Goal: Task Accomplishment & Management: Manage account settings

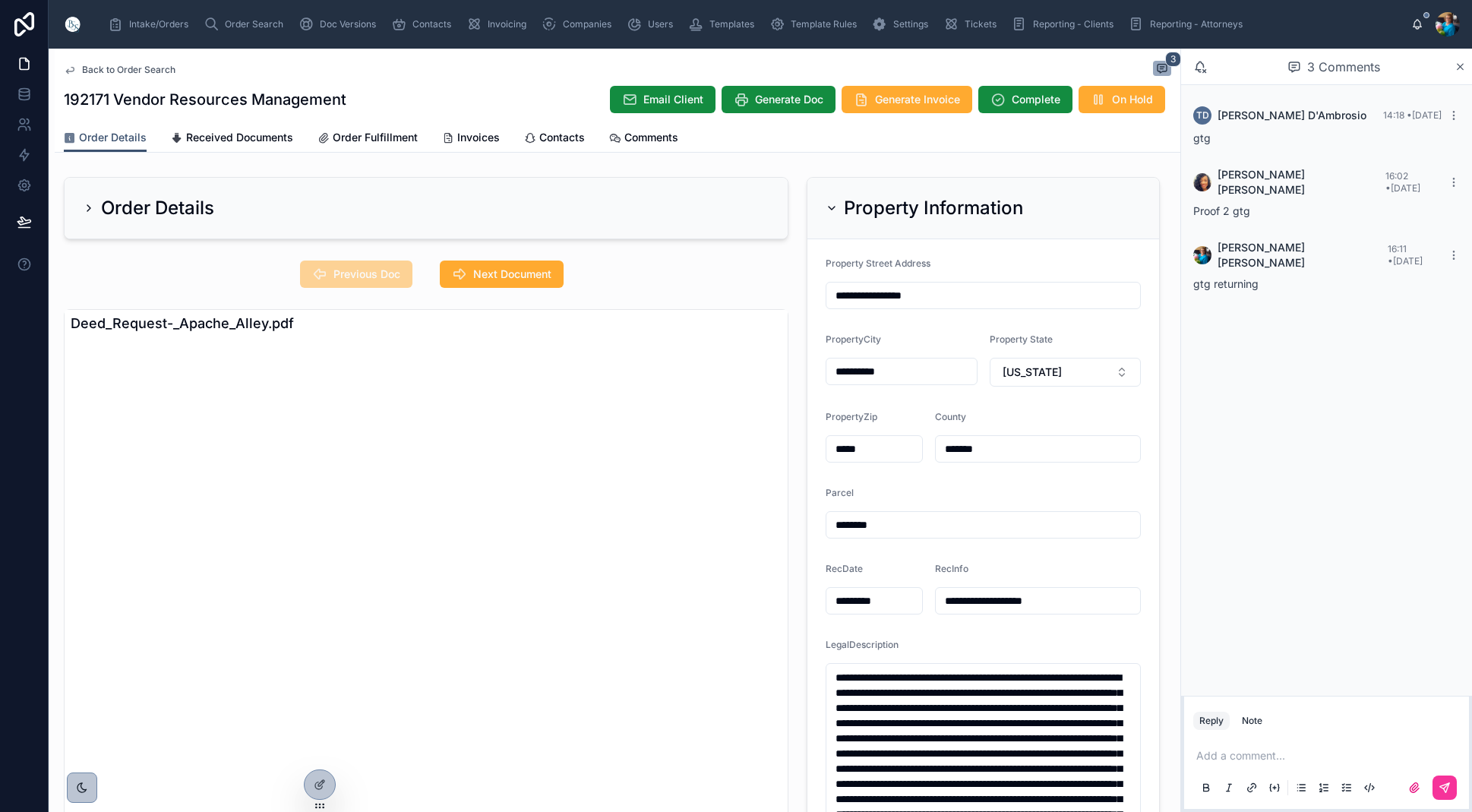
click at [256, 21] on span "Order Search" at bounding box center [255, 24] width 59 height 12
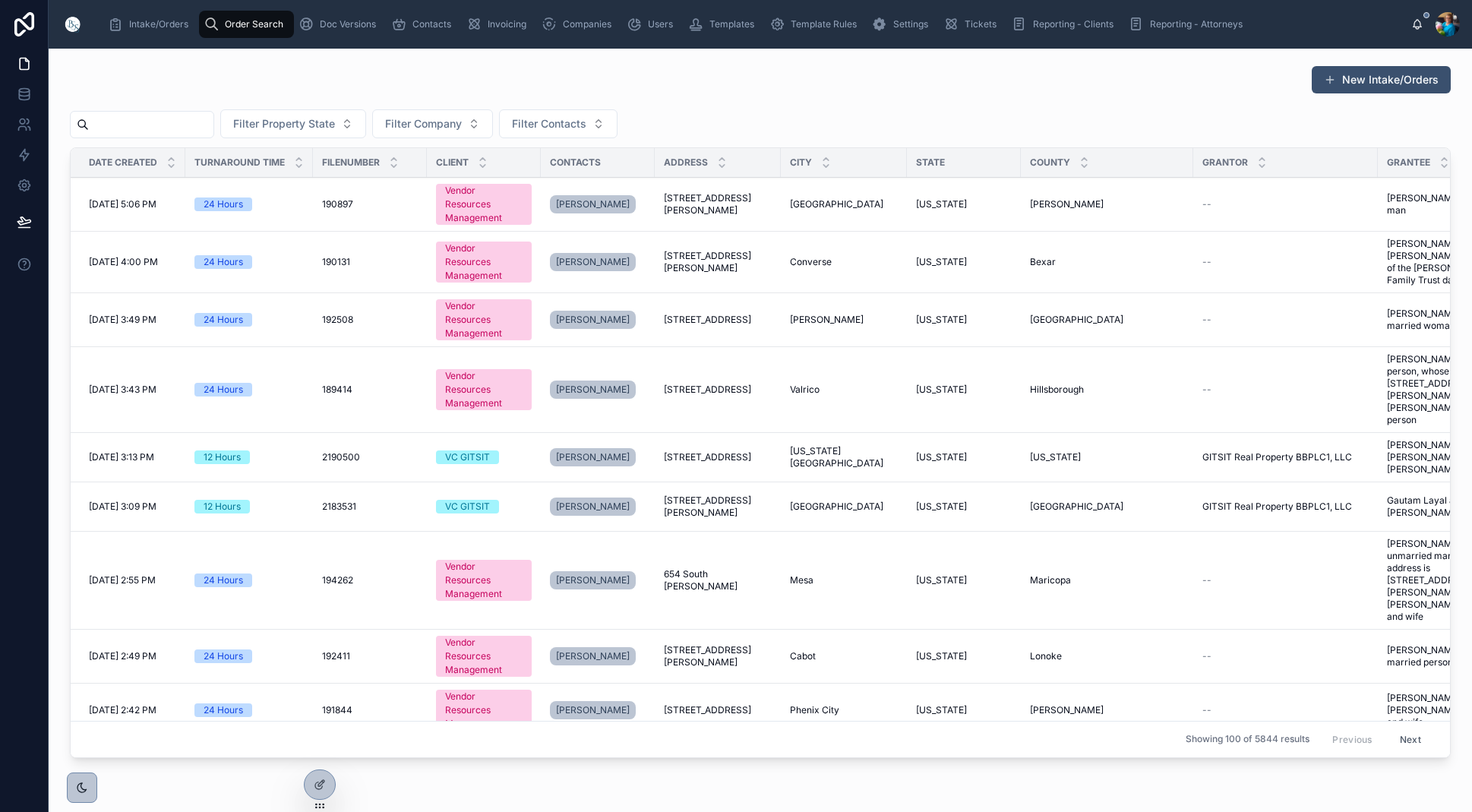
click at [196, 121] on input "text" at bounding box center [151, 124] width 125 height 21
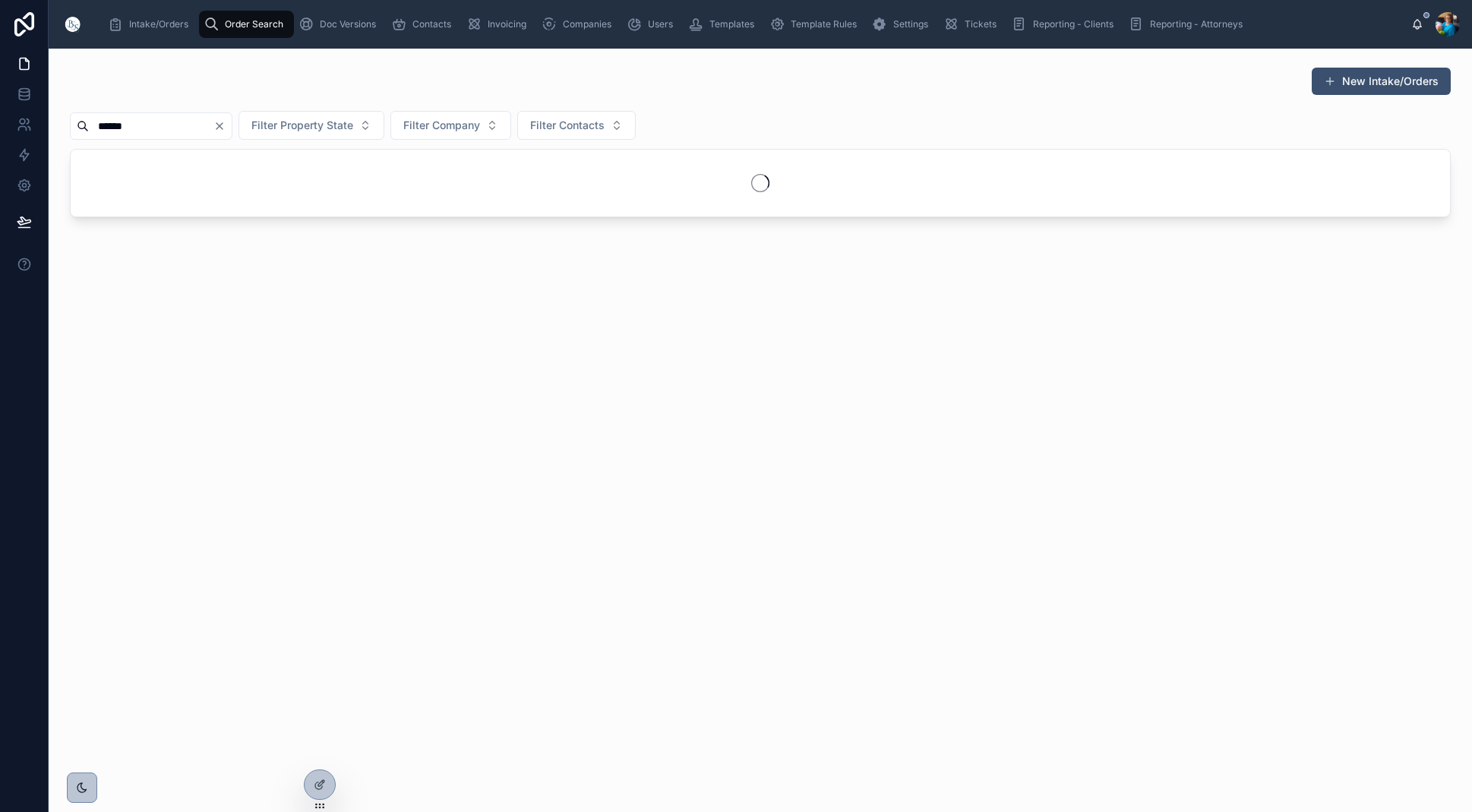
type input "******"
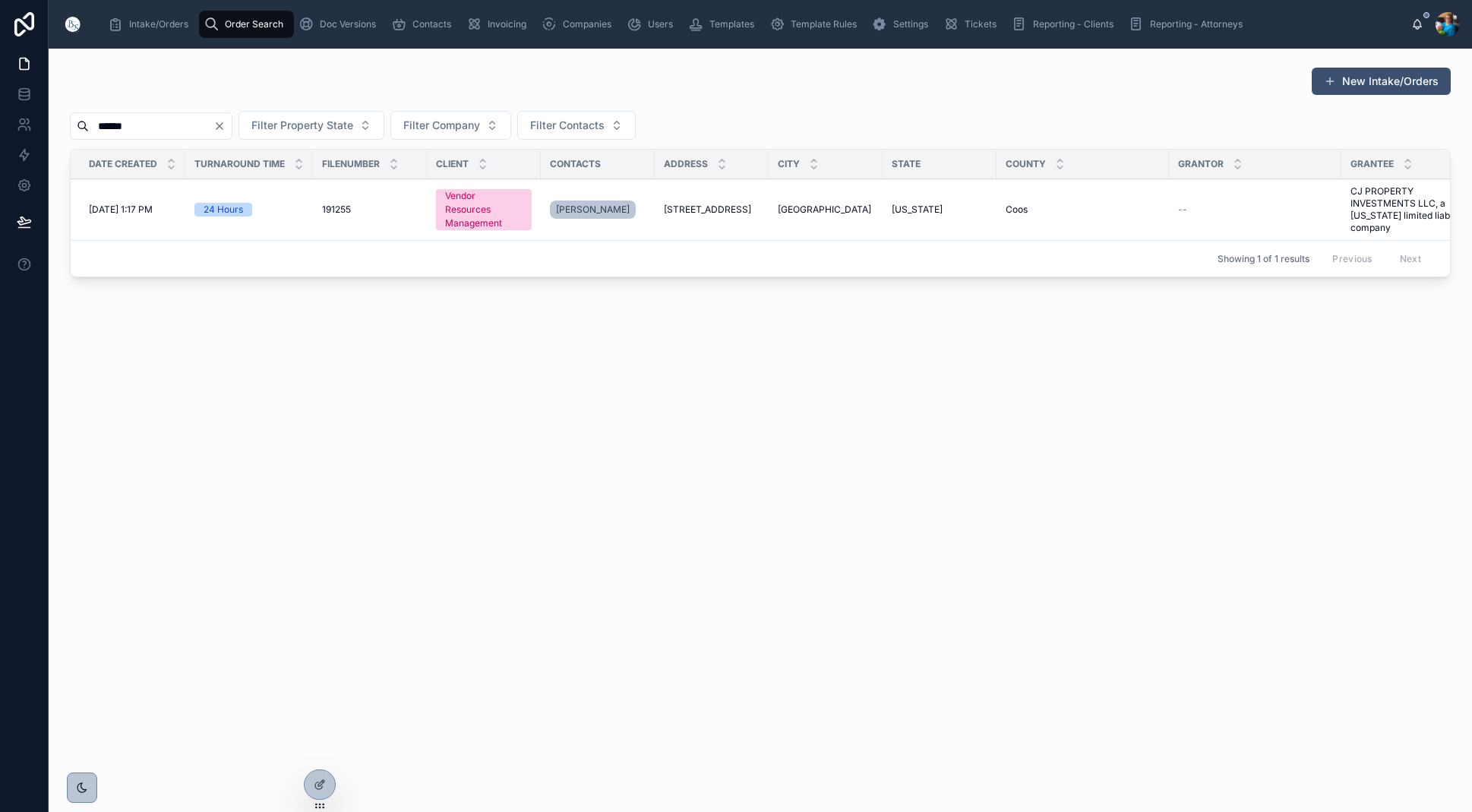
click at [707, 209] on span "[STREET_ADDRESS]" at bounding box center [707, 209] width 87 height 12
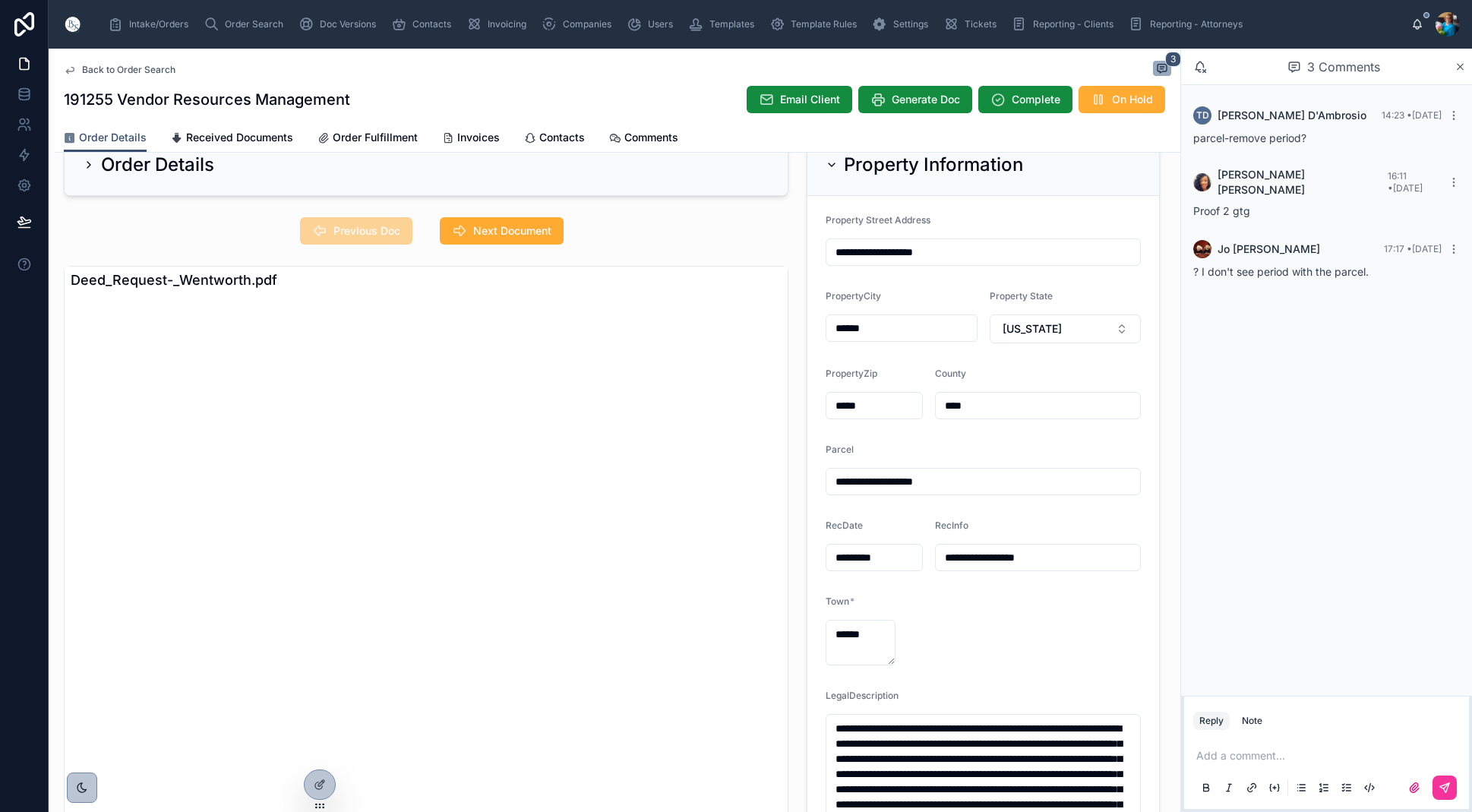
click at [866, 550] on div "RecDate *********" at bounding box center [874, 545] width 98 height 52
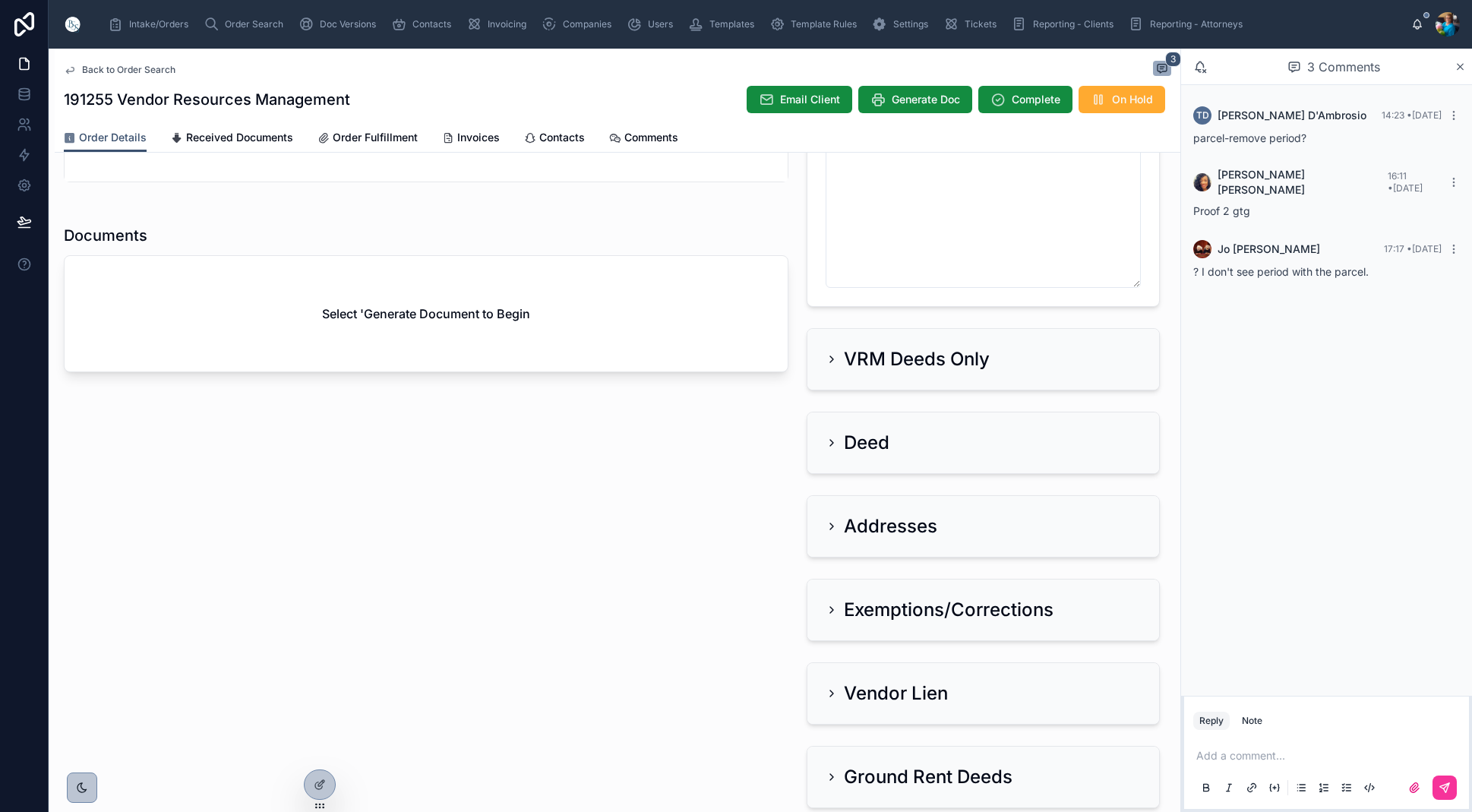
scroll to position [936, 0]
click at [918, 95] on span "Generate Doc" at bounding box center [926, 99] width 68 height 15
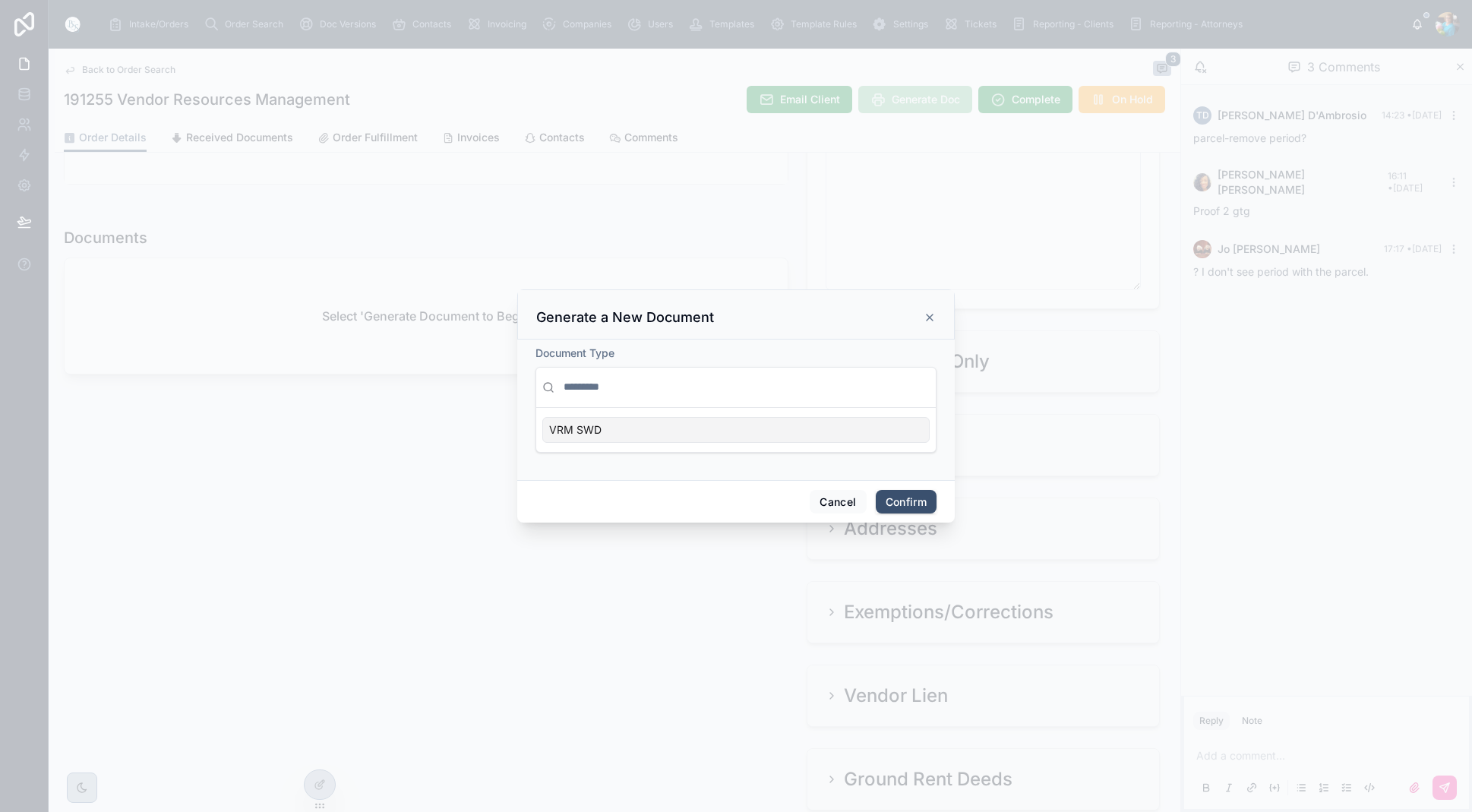
click at [903, 427] on div "VRM SWD" at bounding box center [736, 430] width 387 height 26
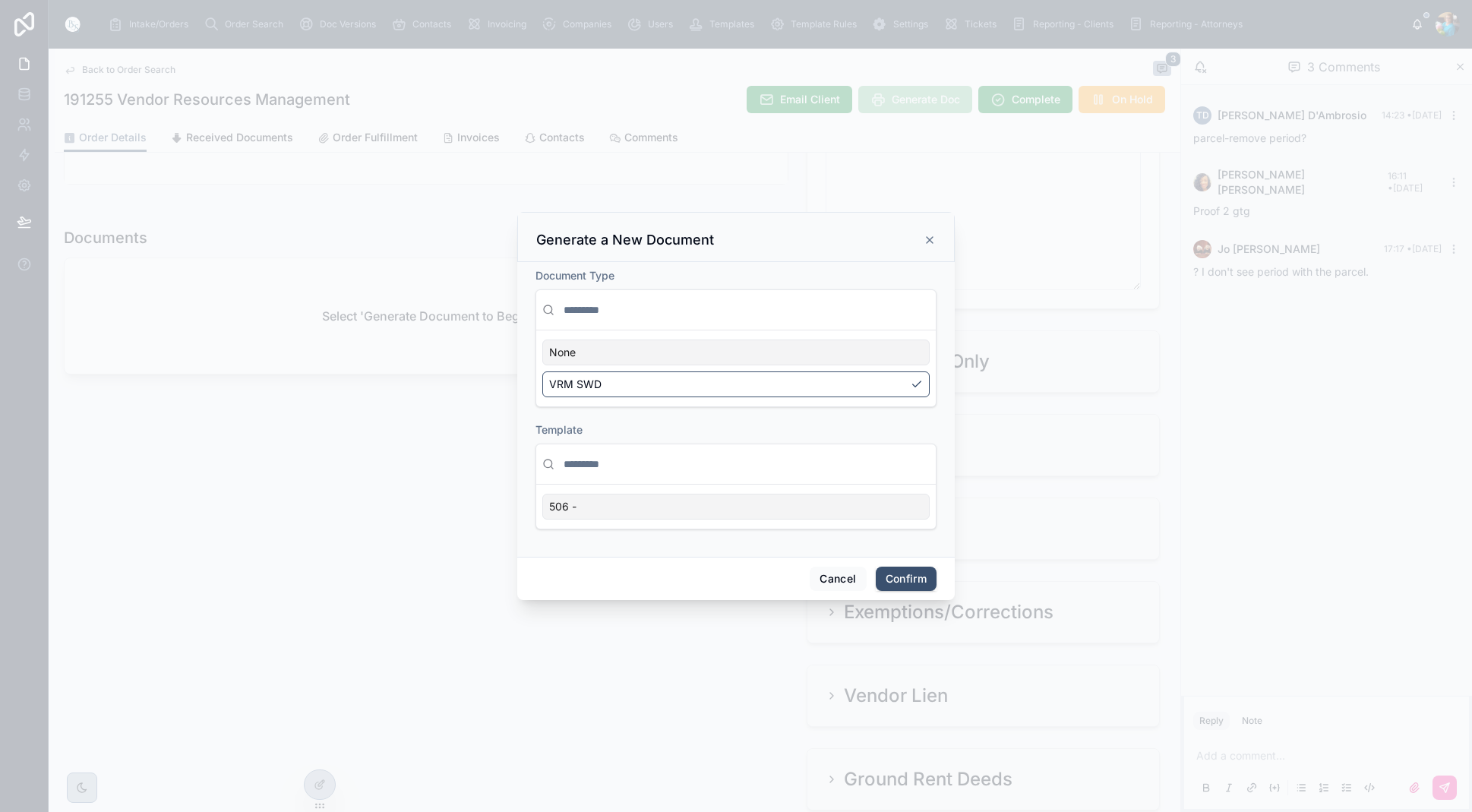
scroll to position [0, 1]
drag, startPoint x: 579, startPoint y: 505, endPoint x: 601, endPoint y: 513, distance: 23.4
click at [546, 504] on div "506 -" at bounding box center [736, 507] width 387 height 26
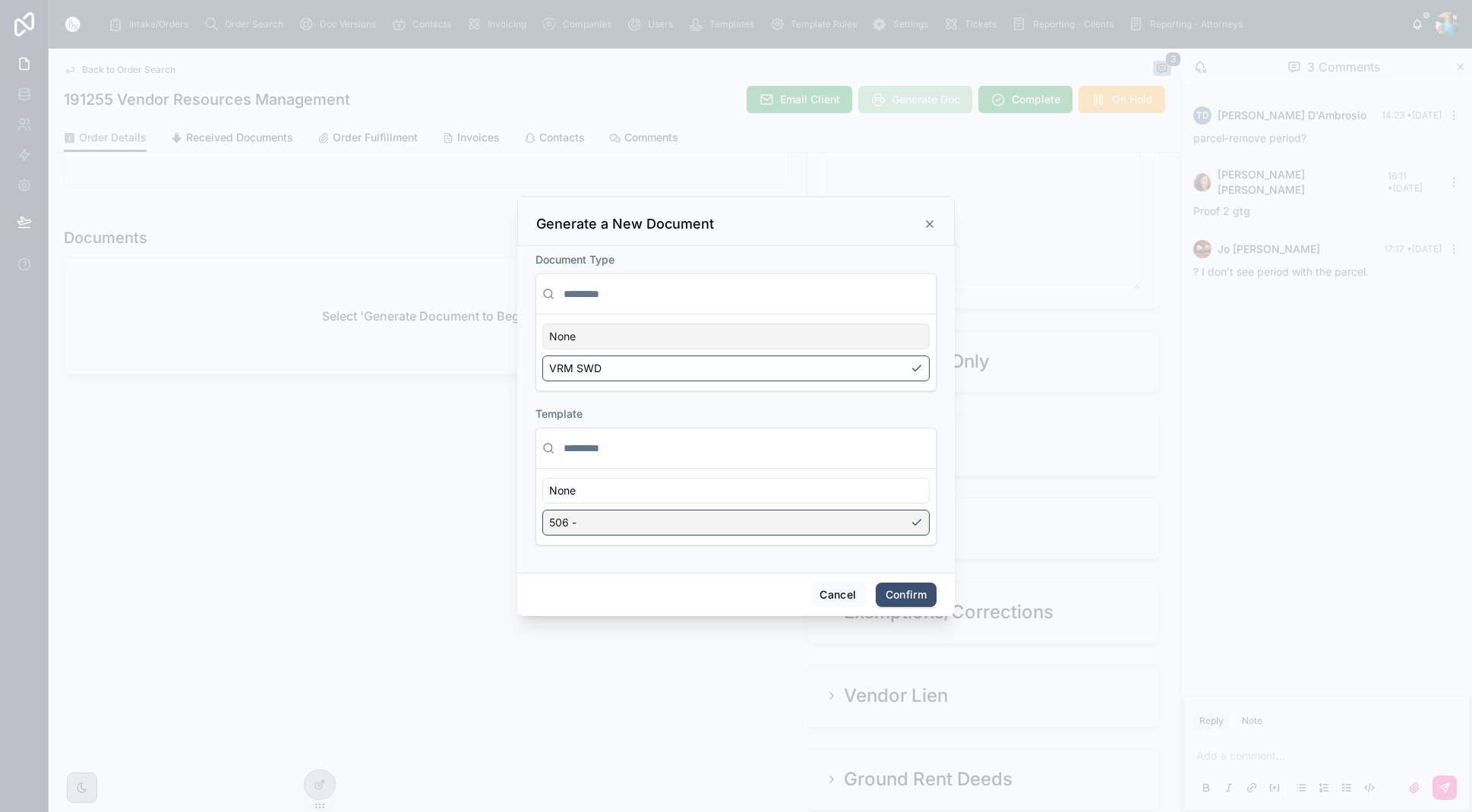
scroll to position [0, 0]
drag, startPoint x: 582, startPoint y: 523, endPoint x: 572, endPoint y: 524, distance: 10.0
click at [554, 521] on div "506 -" at bounding box center [736, 523] width 387 height 26
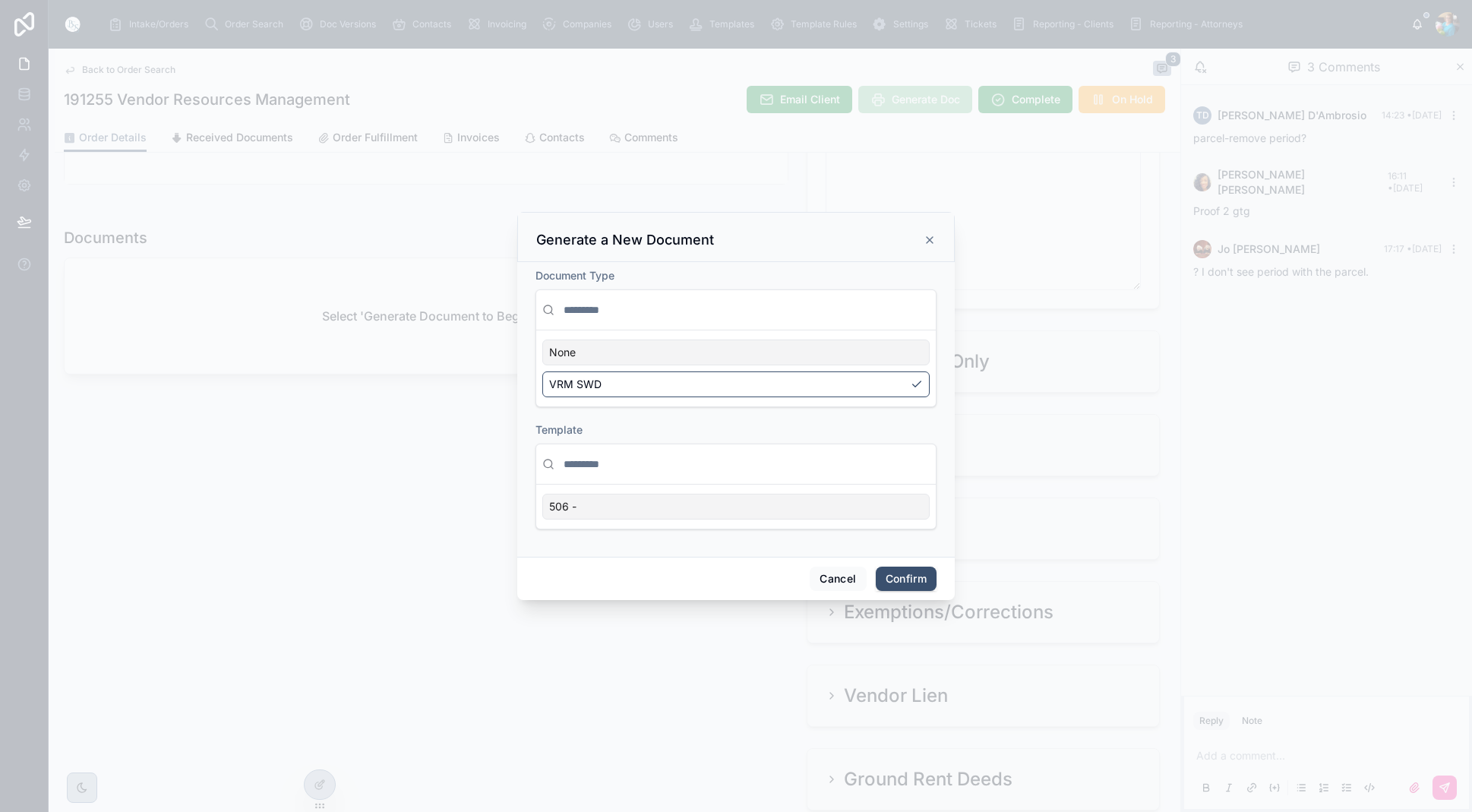
drag, startPoint x: 579, startPoint y: 508, endPoint x: 560, endPoint y: 508, distance: 19.0
click at [550, 504] on div "506 -" at bounding box center [736, 507] width 387 height 26
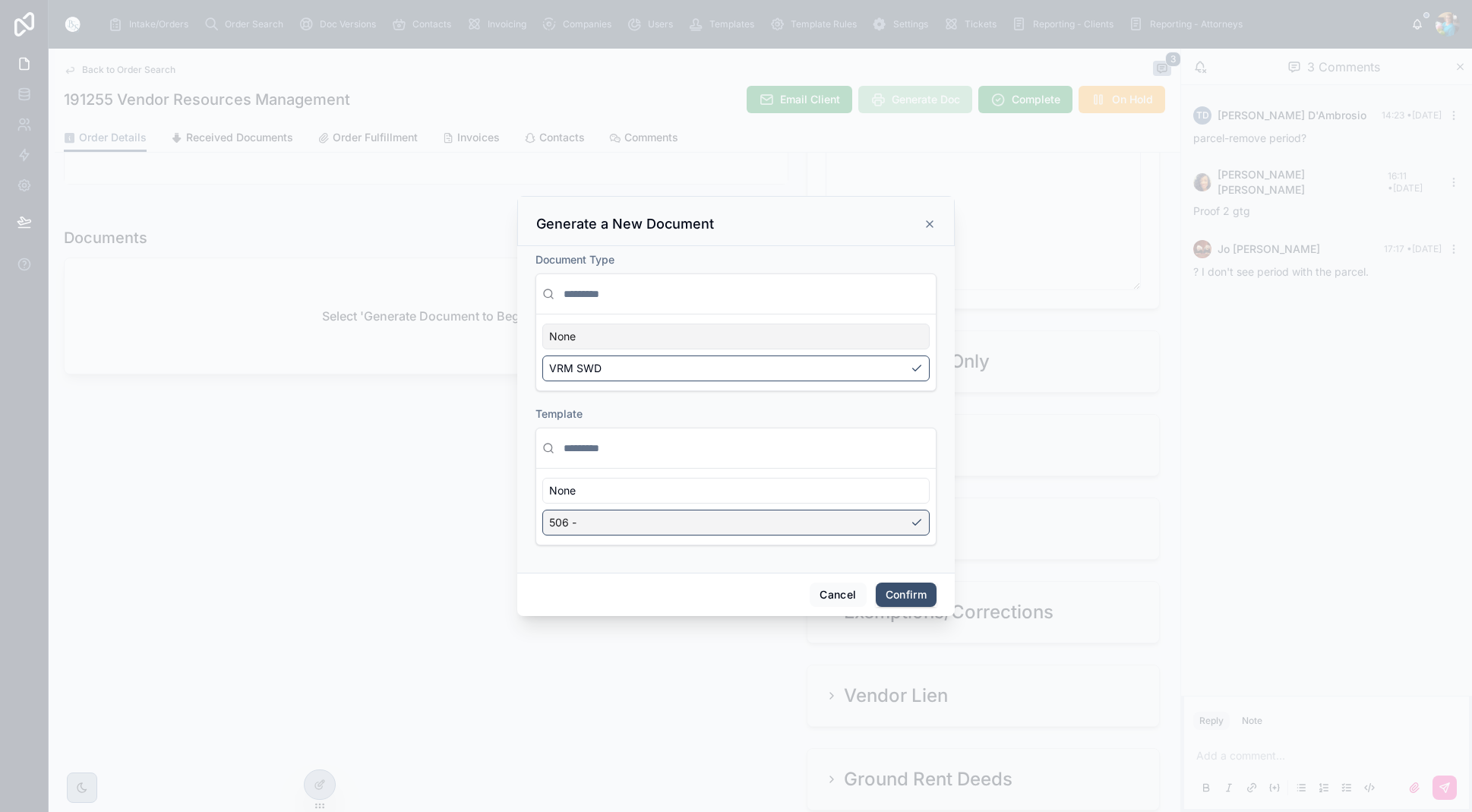
click at [576, 522] on span "506 -" at bounding box center [562, 522] width 27 height 15
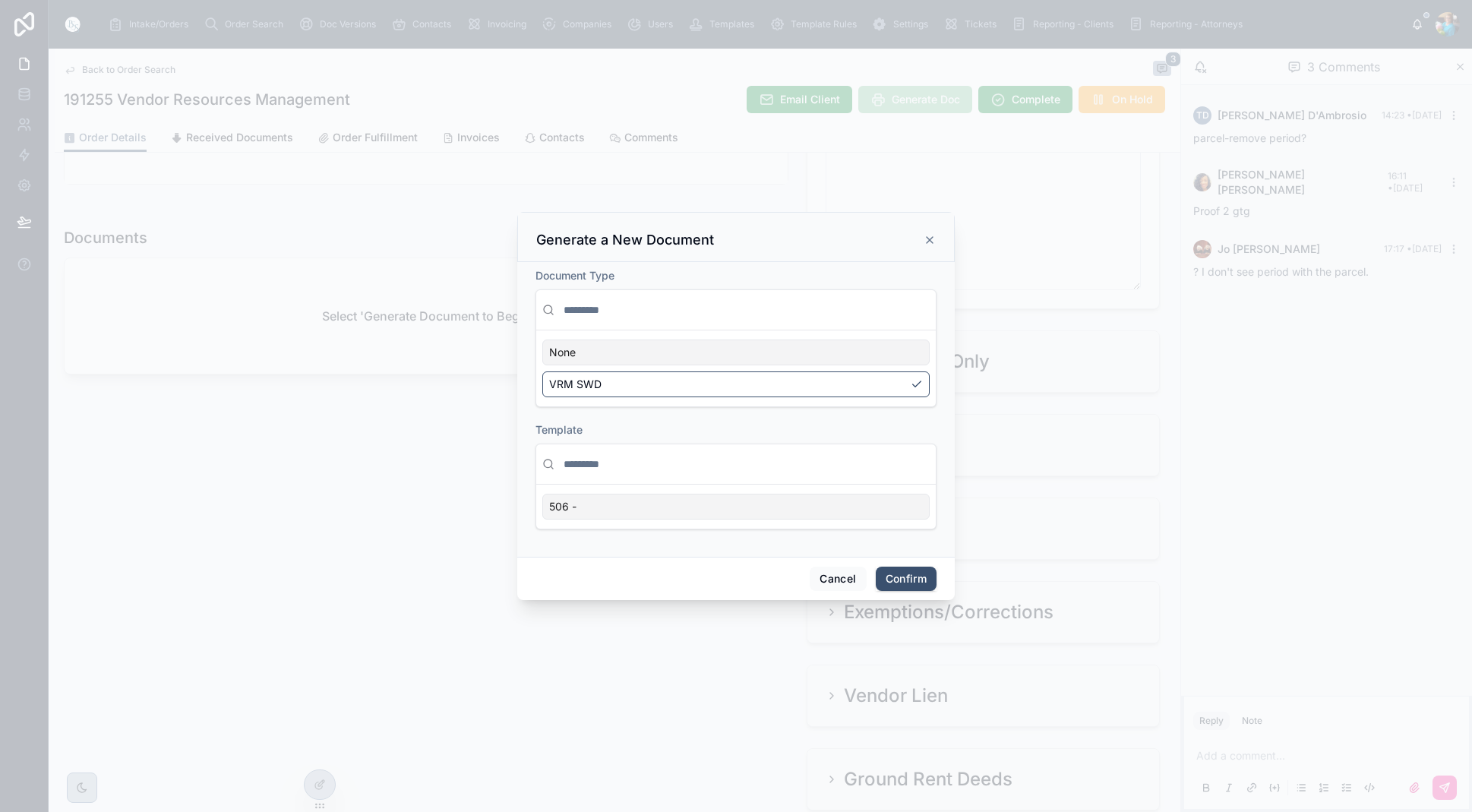
click at [579, 511] on div "506 -" at bounding box center [736, 507] width 387 height 26
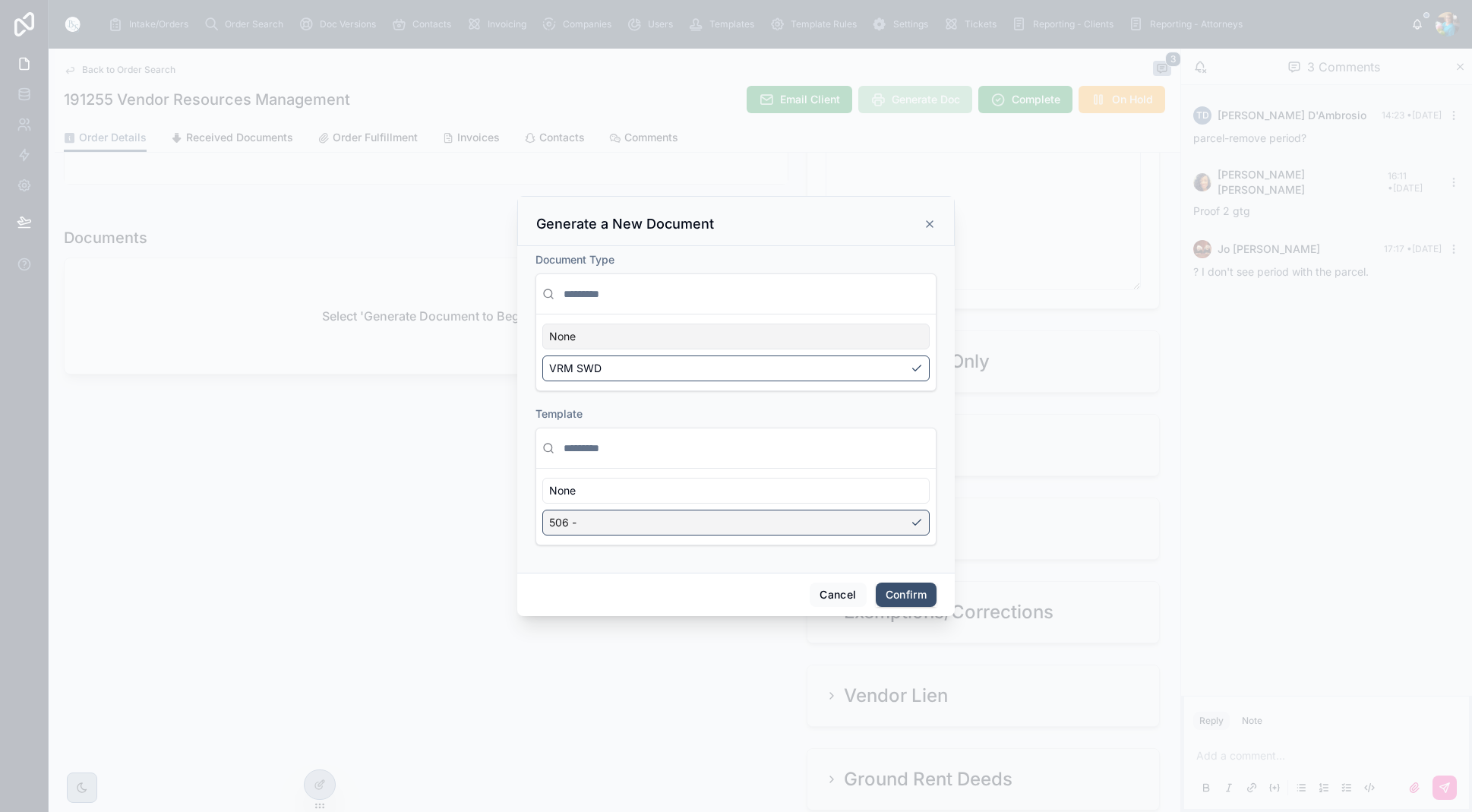
drag, startPoint x: 581, startPoint y: 519, endPoint x: 549, endPoint y: 520, distance: 32.0
click at [549, 520] on div "506 -" at bounding box center [736, 523] width 387 height 26
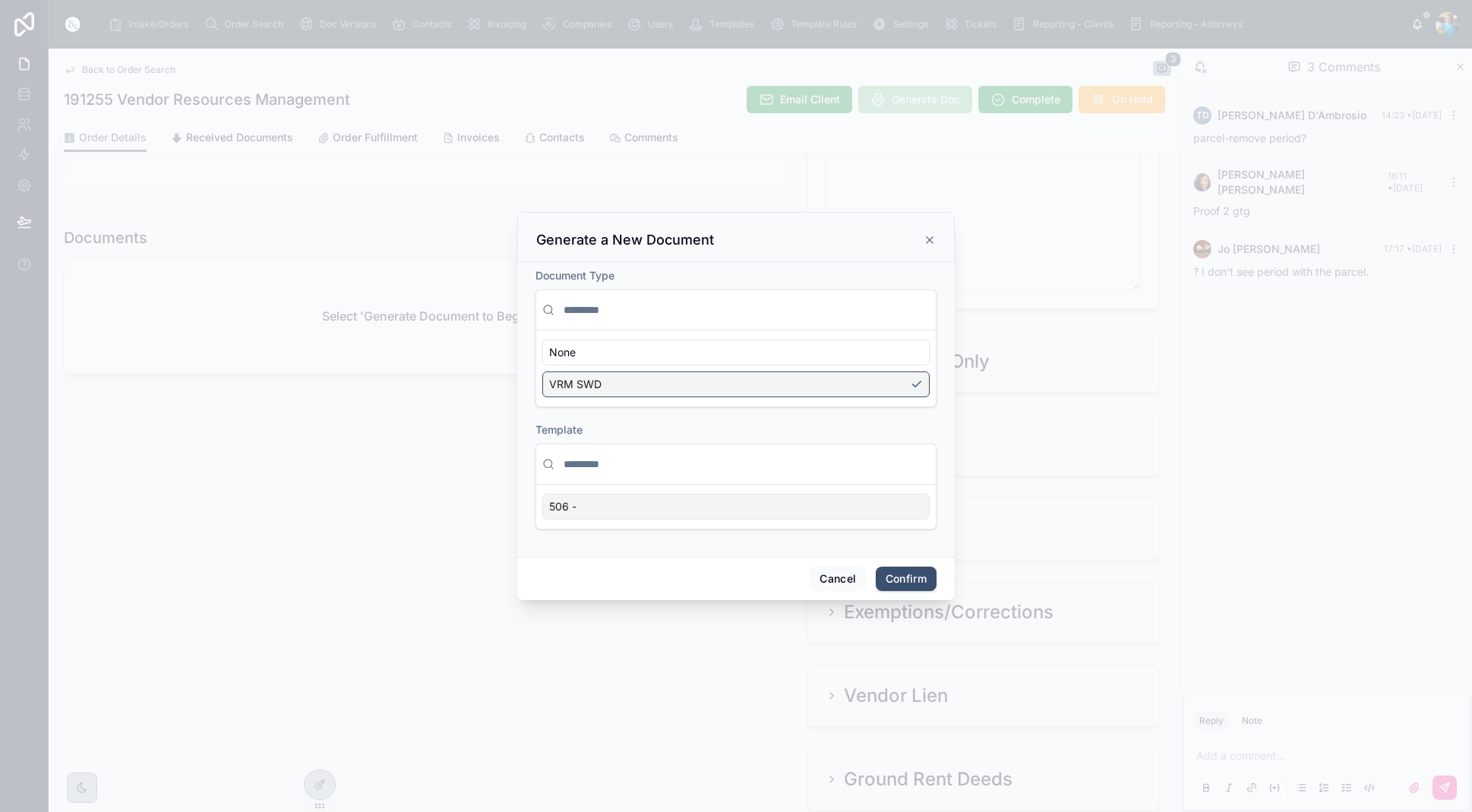
click at [845, 576] on button "Cancel" at bounding box center [838, 579] width 56 height 25
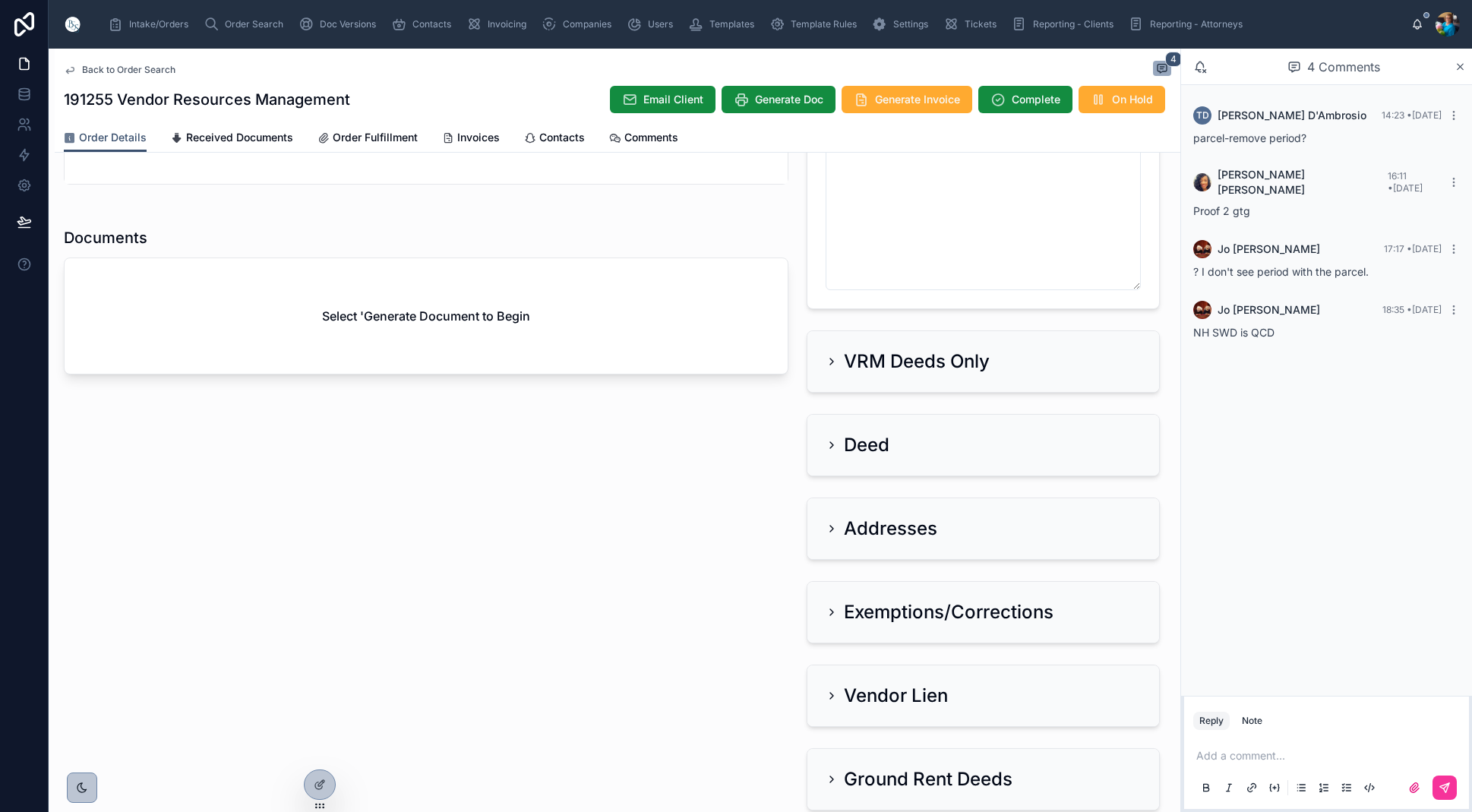
click at [238, 26] on span "Order Search" at bounding box center [255, 24] width 59 height 12
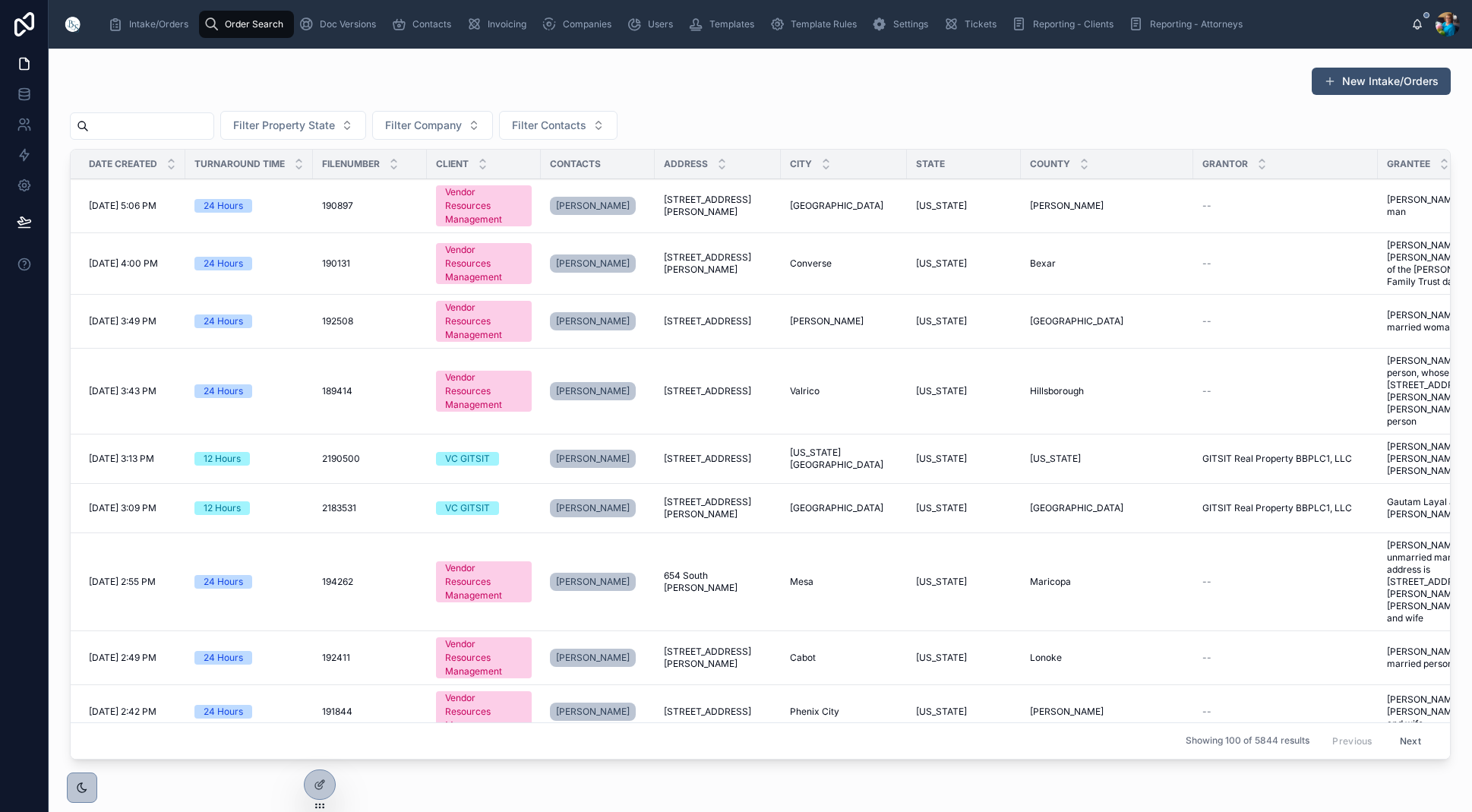
click at [184, 125] on input "text" at bounding box center [151, 126] width 125 height 21
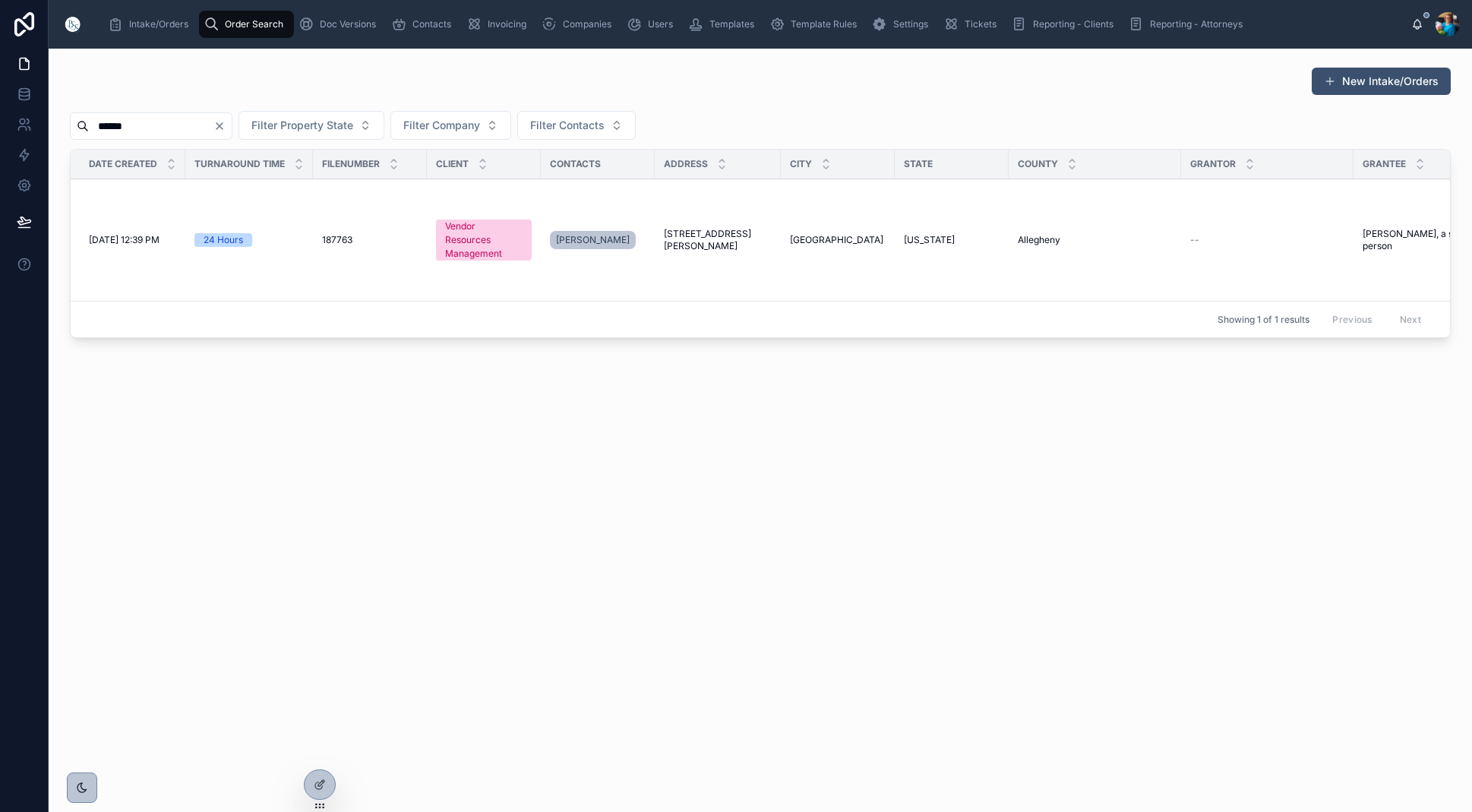
scroll to position [0, 1]
type input "******"
click at [700, 238] on span "[STREET_ADDRESS][PERSON_NAME]" at bounding box center [718, 239] width 108 height 25
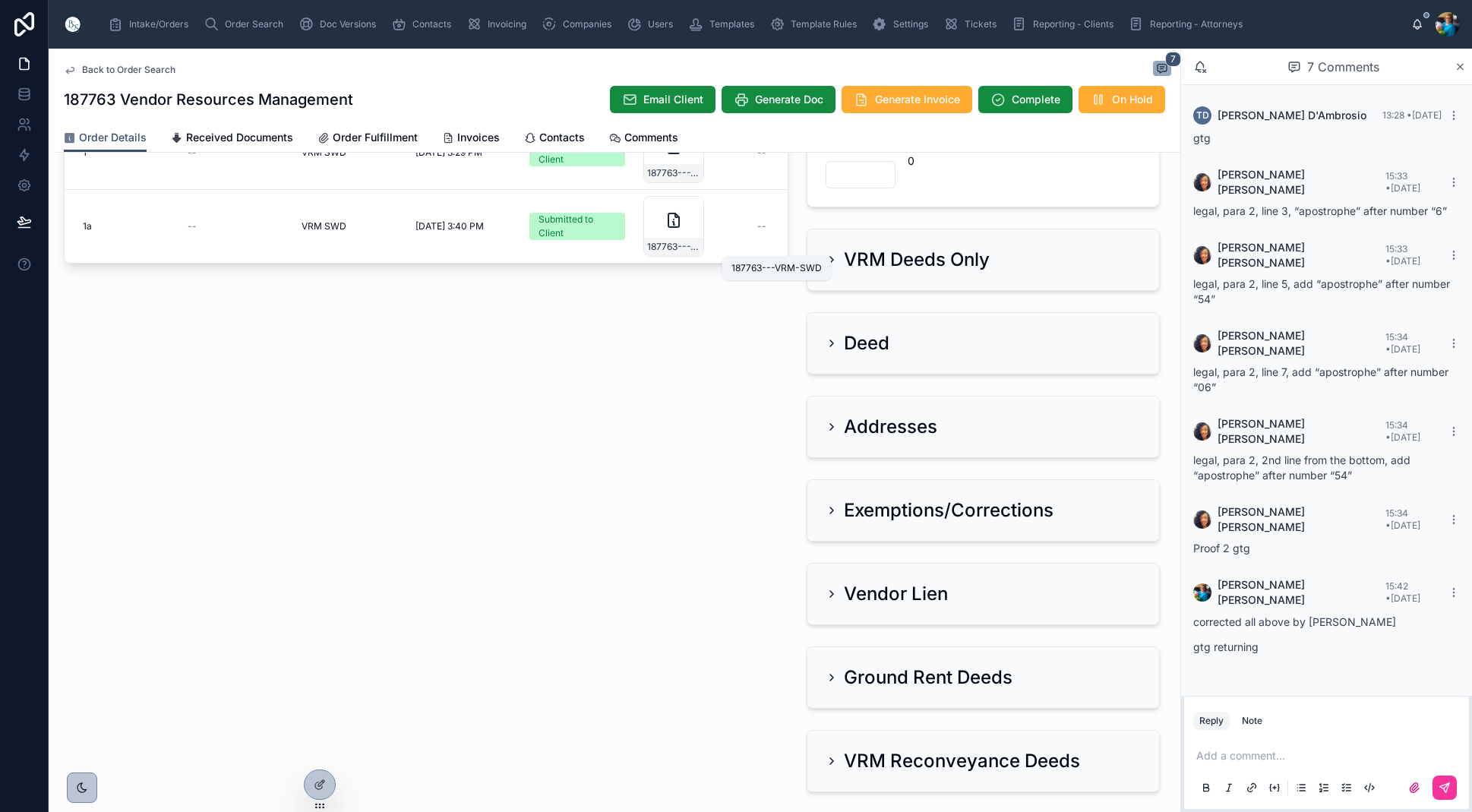
click at [674, 247] on span "187763---VRM-SWD" at bounding box center [673, 247] width 53 height 12
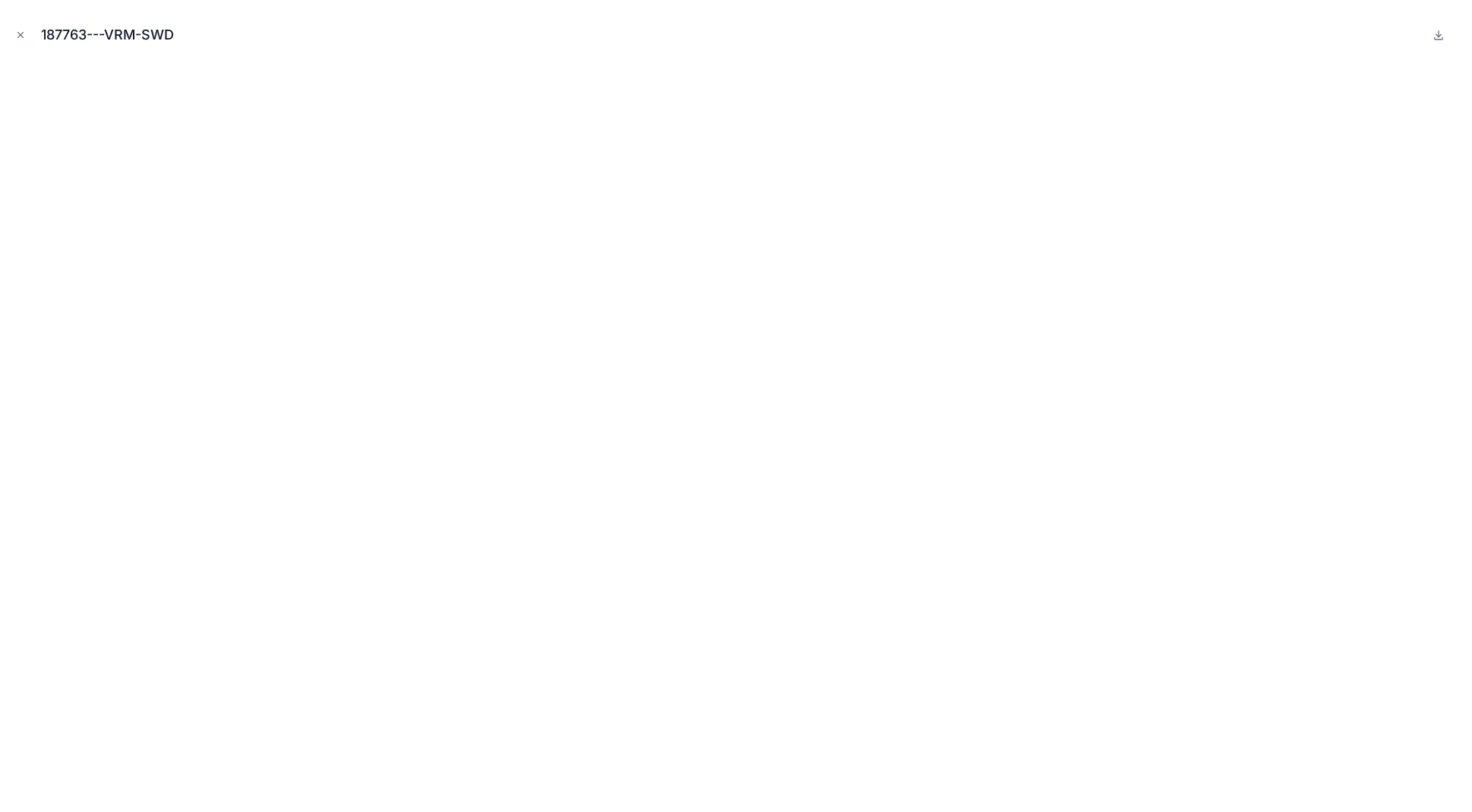
click at [21, 31] on icon "Close modal" at bounding box center [20, 34] width 10 height 10
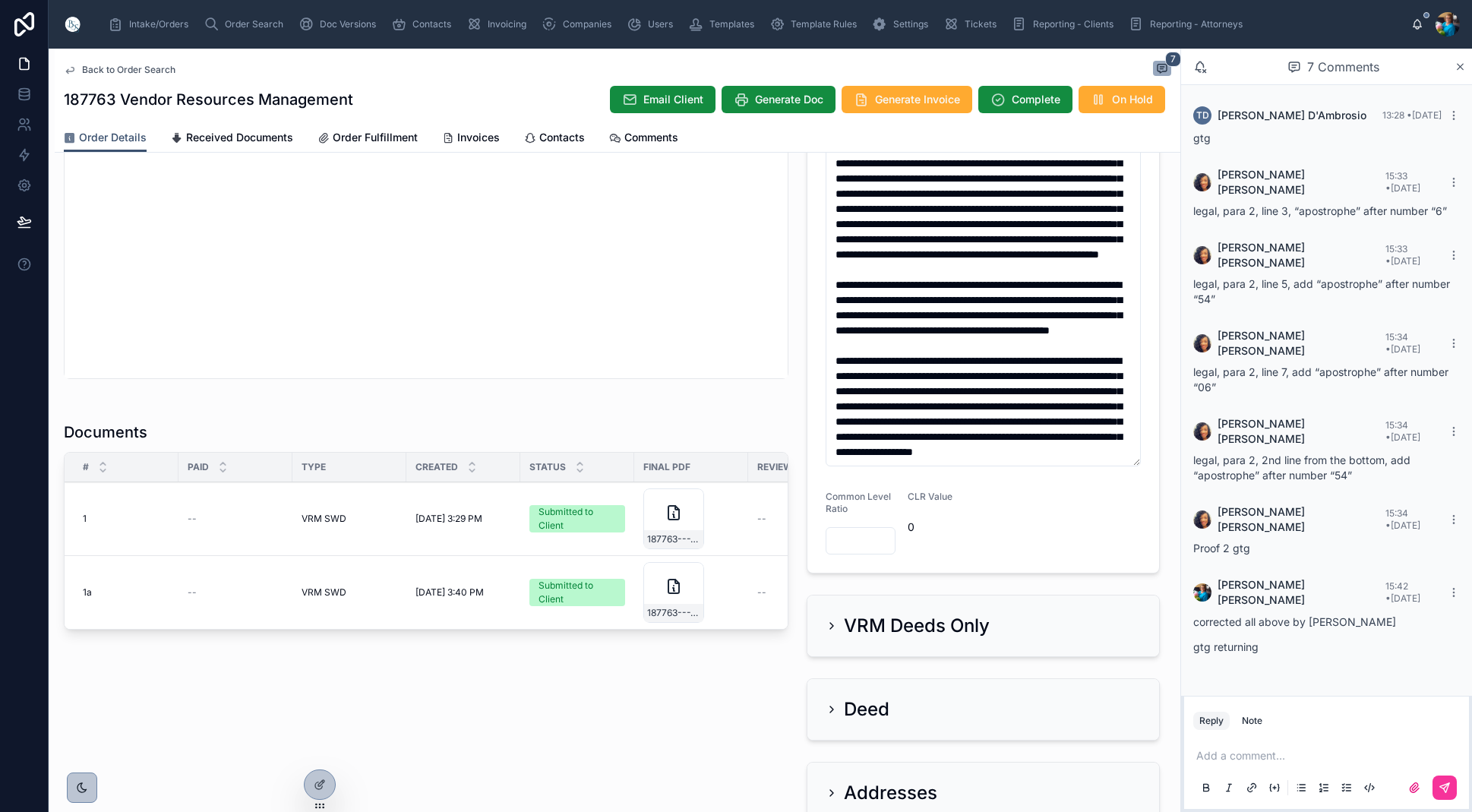
scroll to position [741, 0]
click at [256, 25] on span "Order Search" at bounding box center [255, 24] width 59 height 12
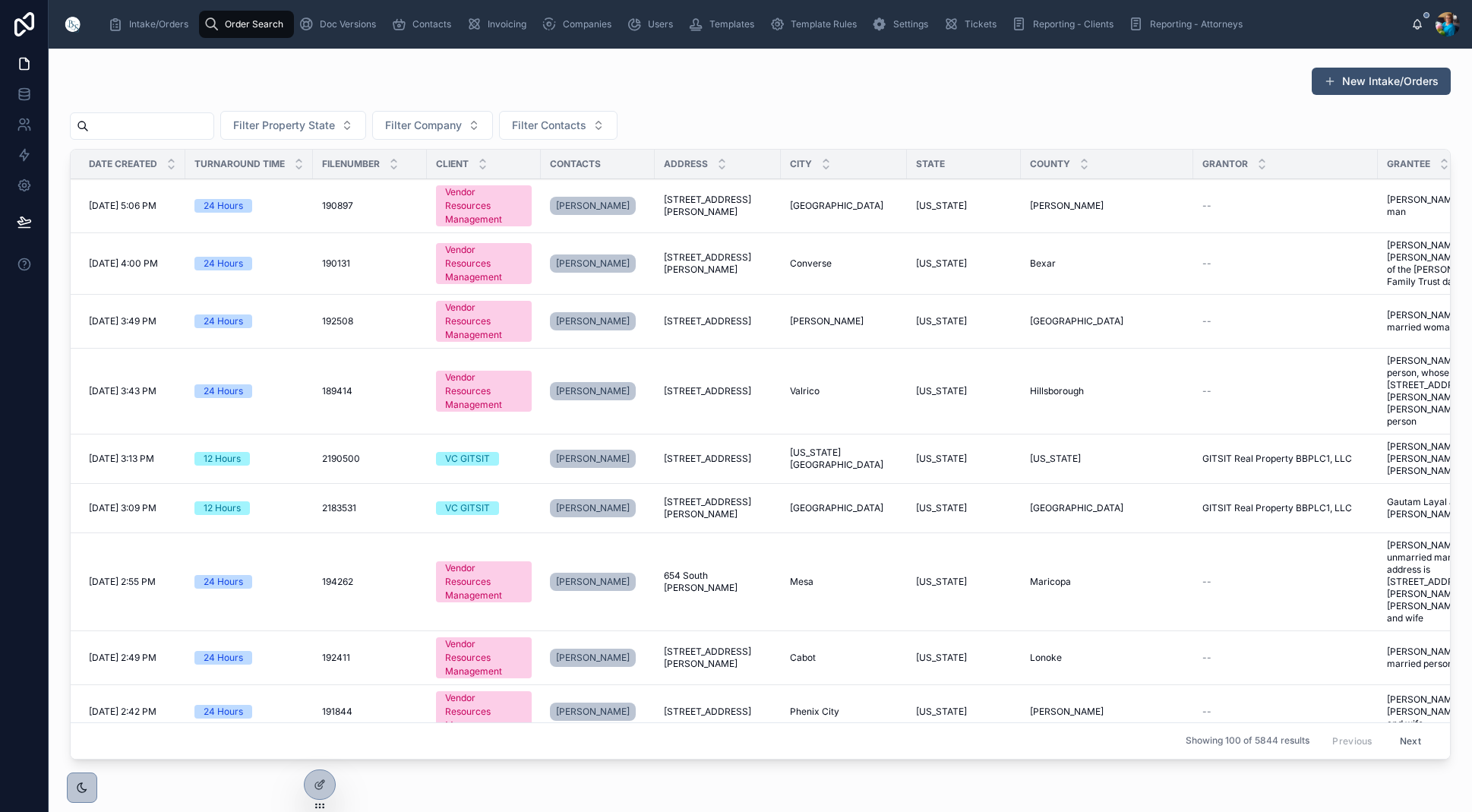
click at [180, 121] on input "text" at bounding box center [151, 126] width 125 height 21
paste input "******"
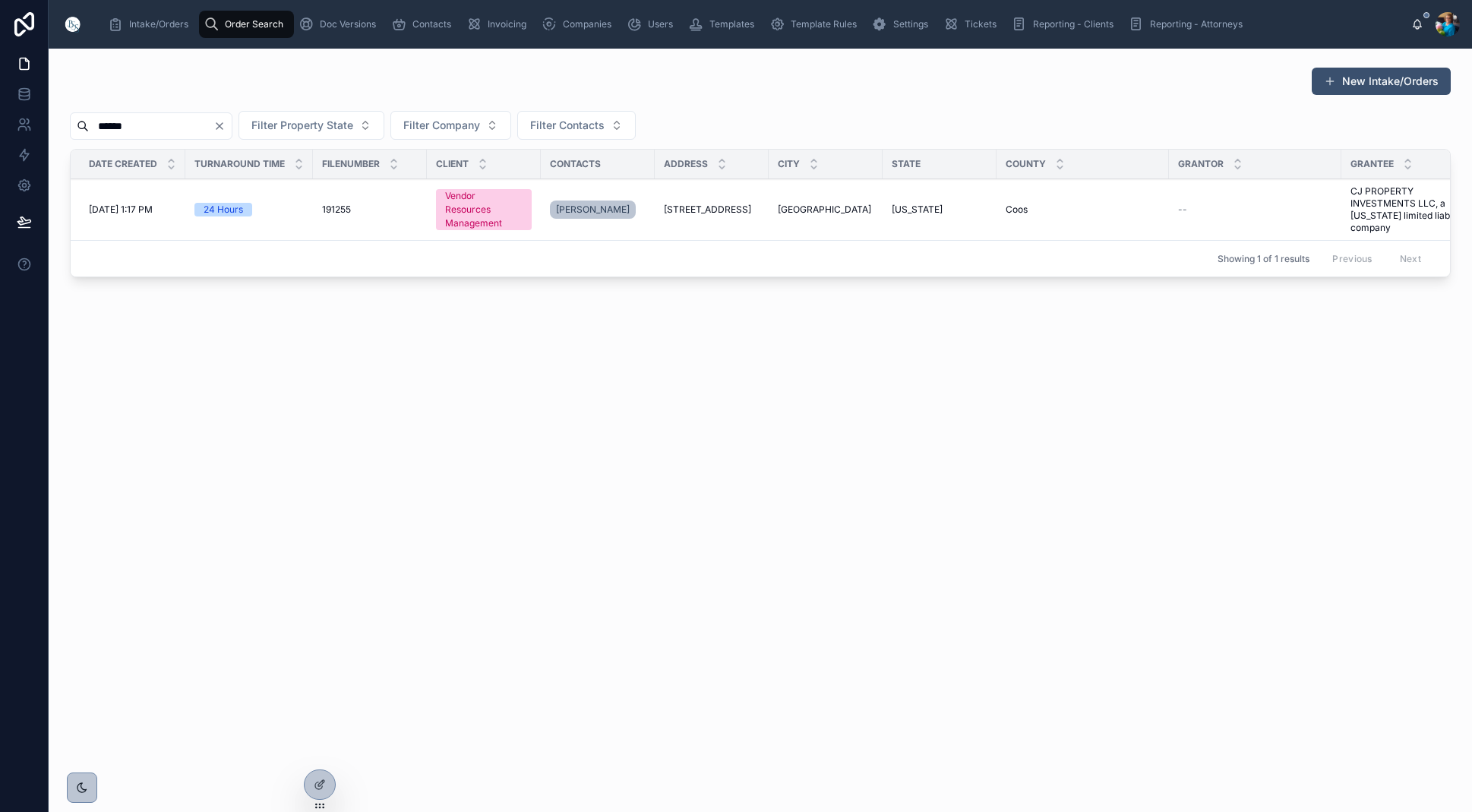
type input "******"
click at [703, 210] on span "[STREET_ADDRESS]" at bounding box center [707, 209] width 87 height 12
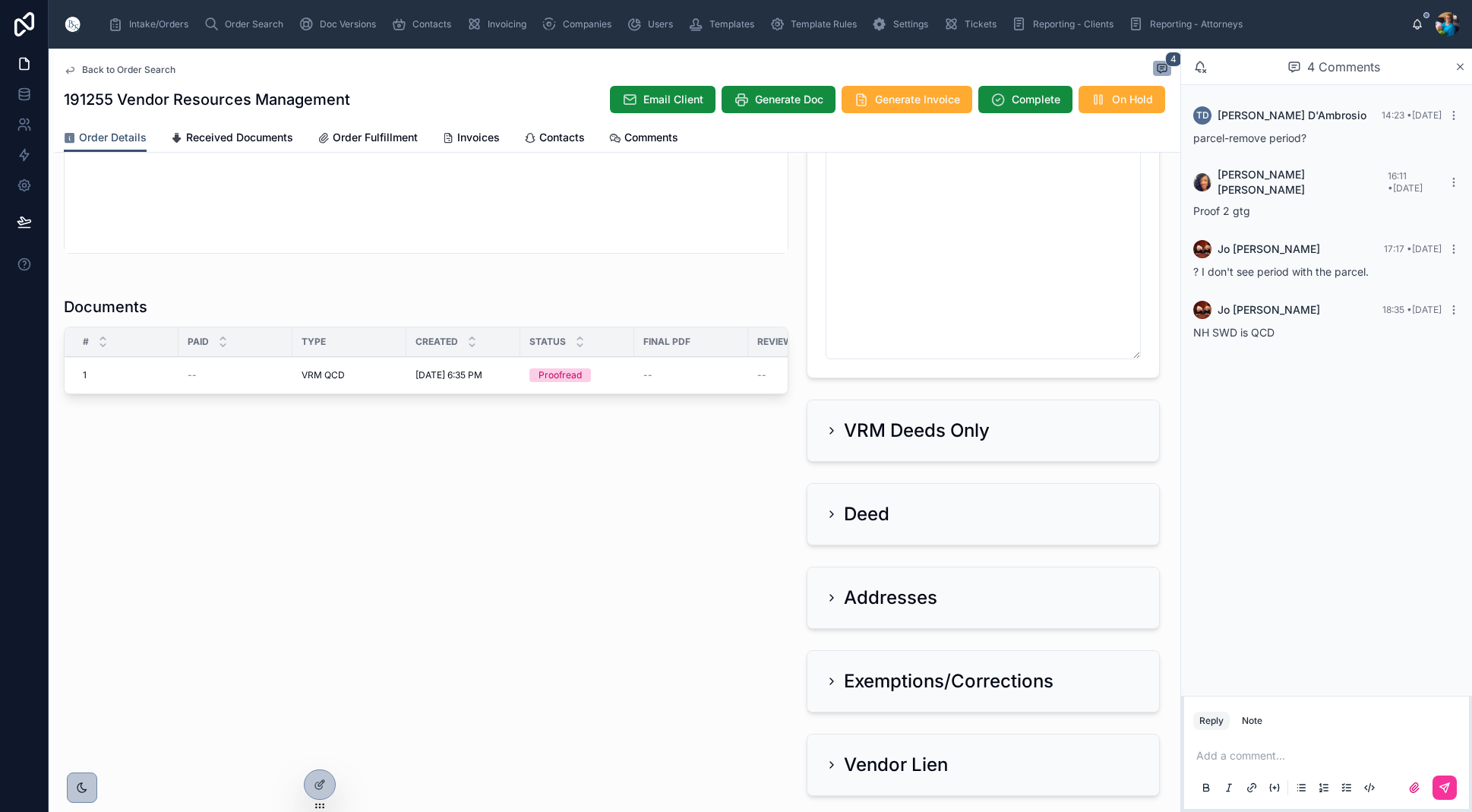
scroll to position [833, 0]
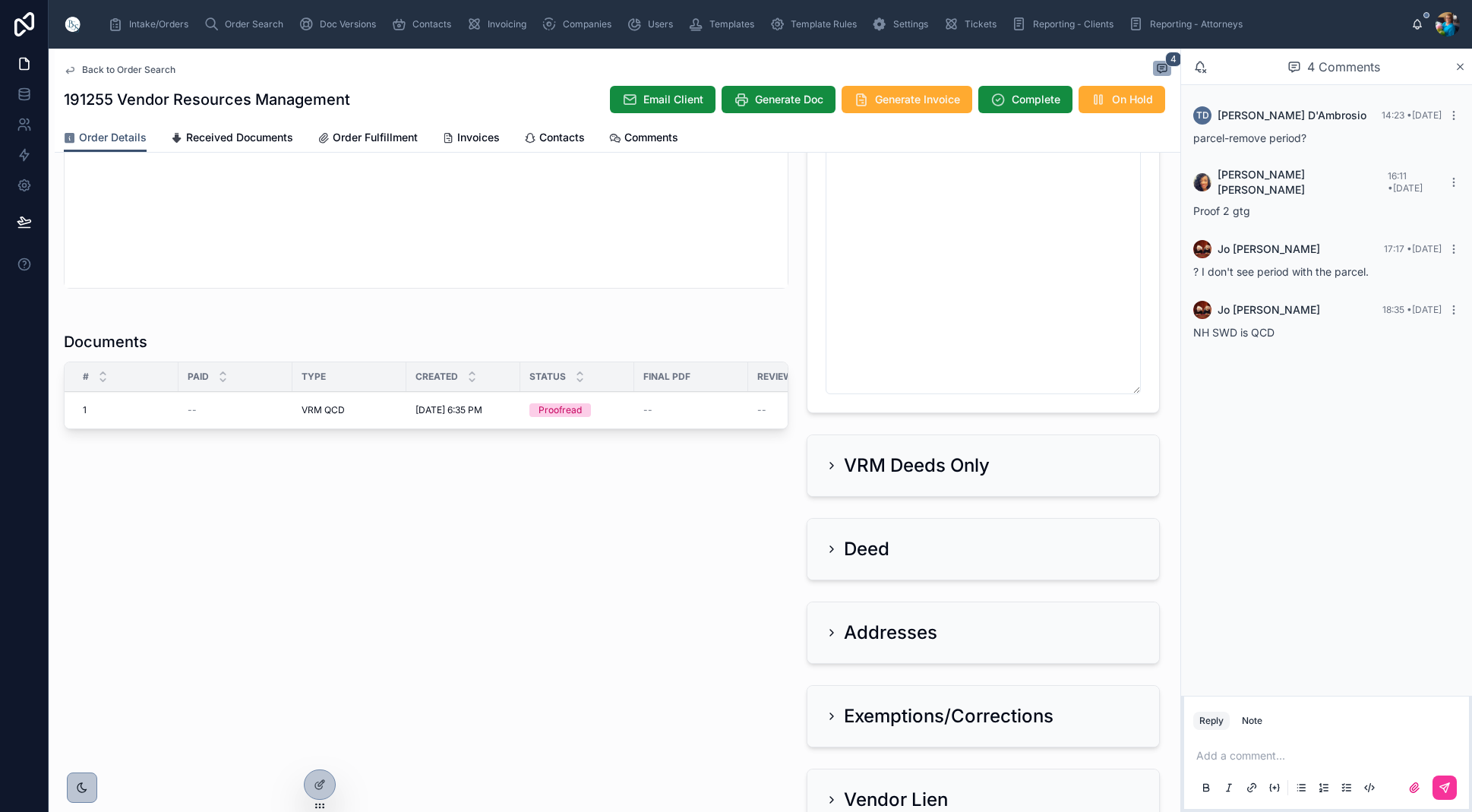
click at [0, 0] on span "Edit" at bounding box center [0, 0] width 0 height 0
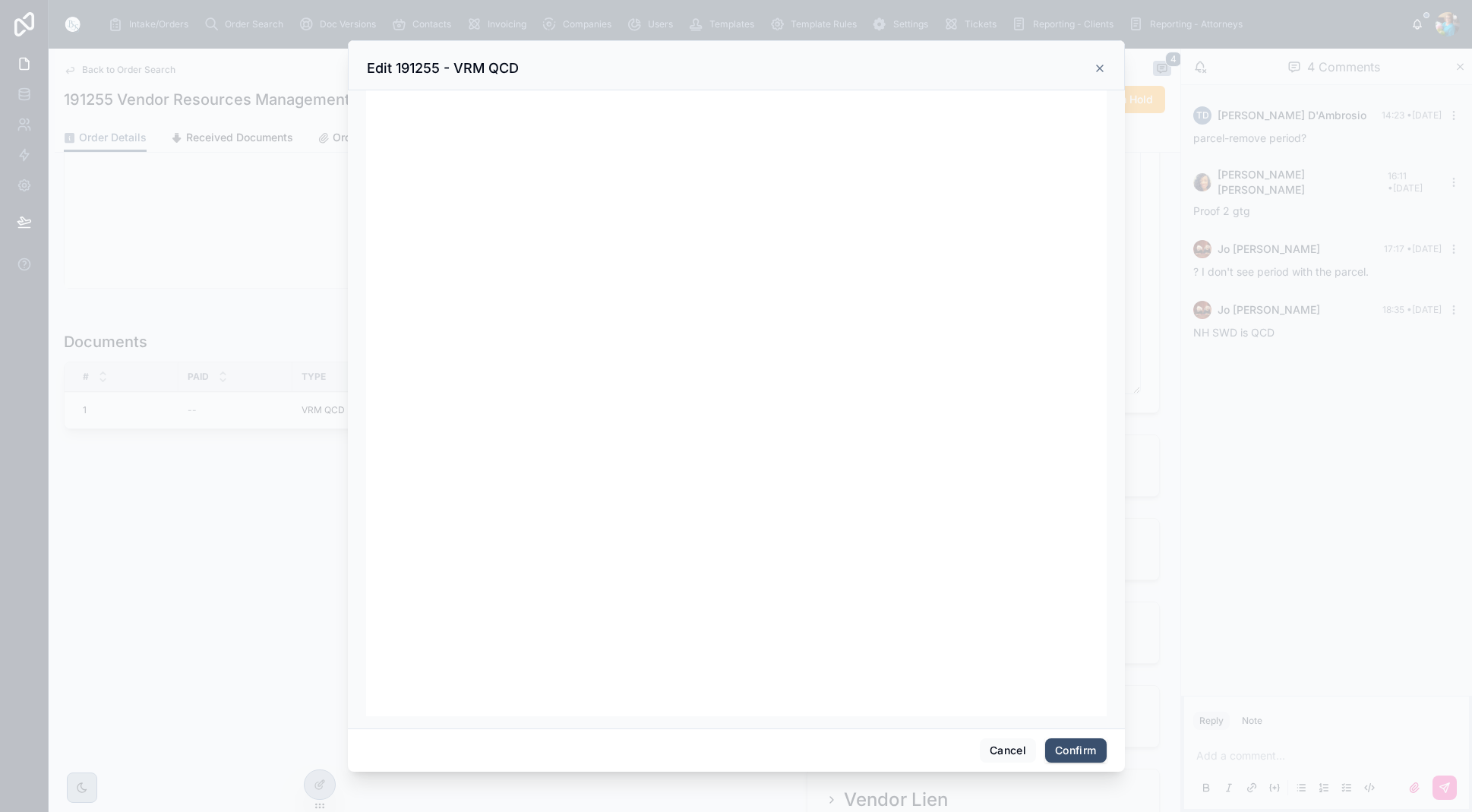
scroll to position [0, 1]
click at [1071, 751] on button "Confirm" at bounding box center [1075, 750] width 61 height 25
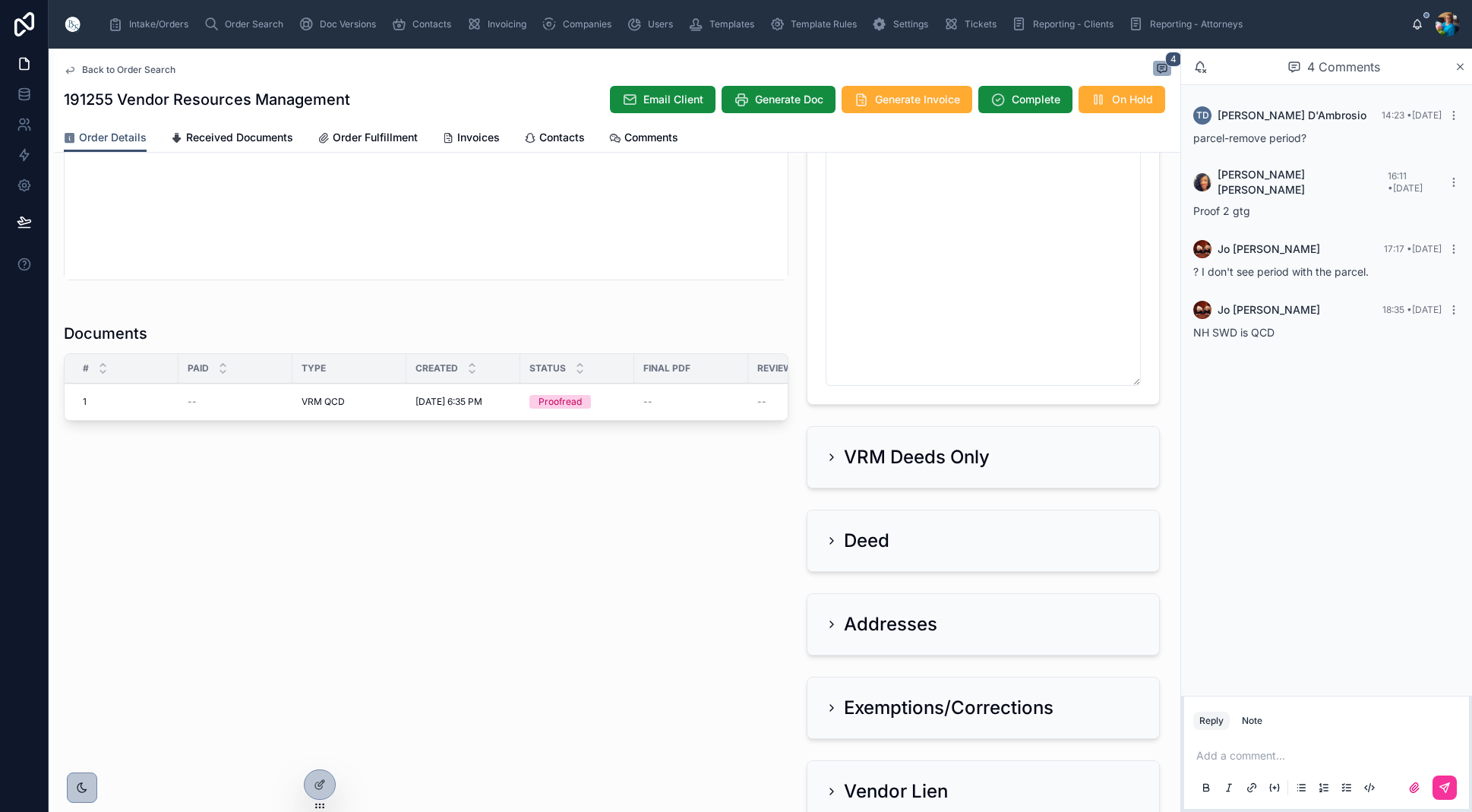
scroll to position [846, 0]
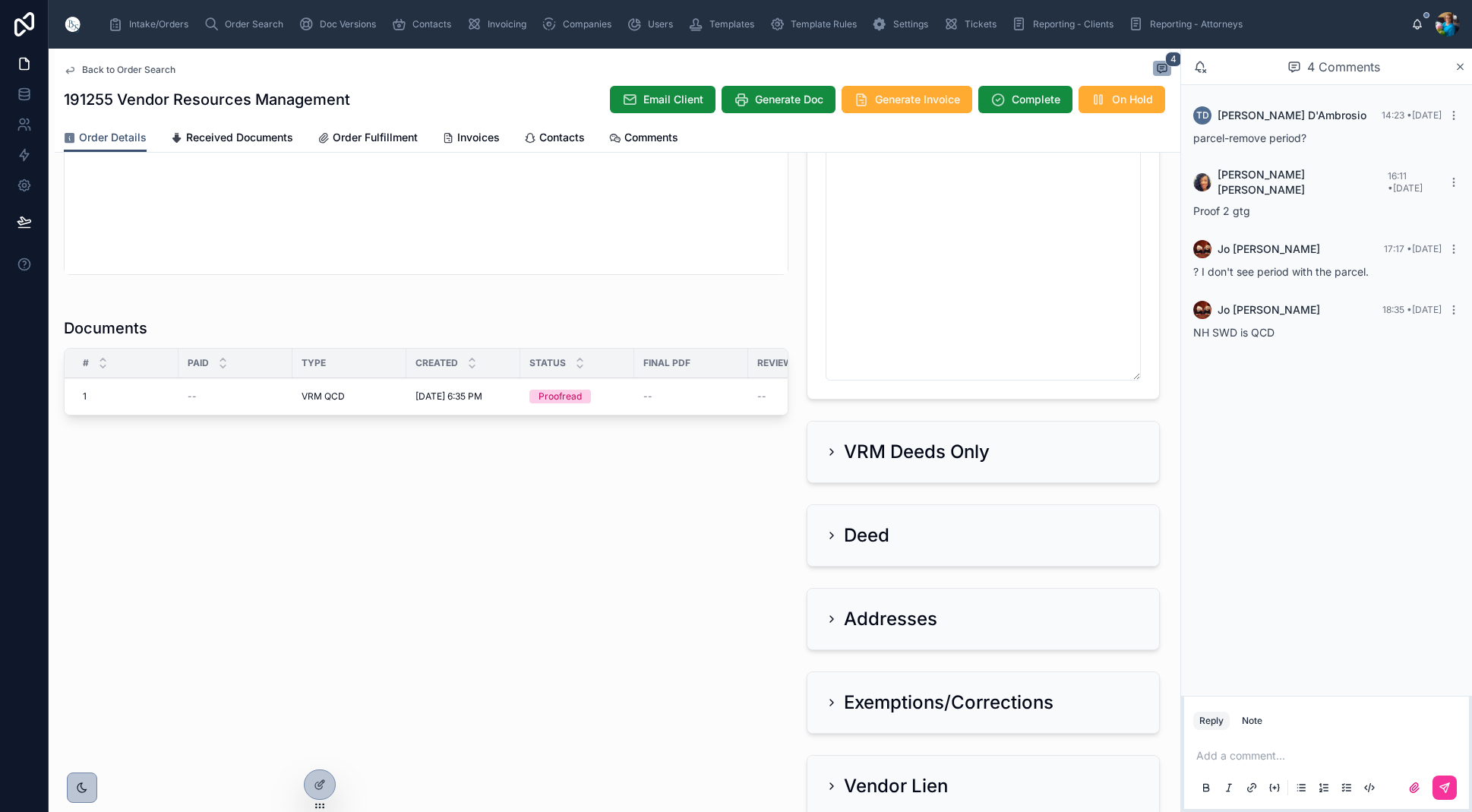
click at [0, 0] on span "Ready for QC" at bounding box center [0, 0] width 0 height 0
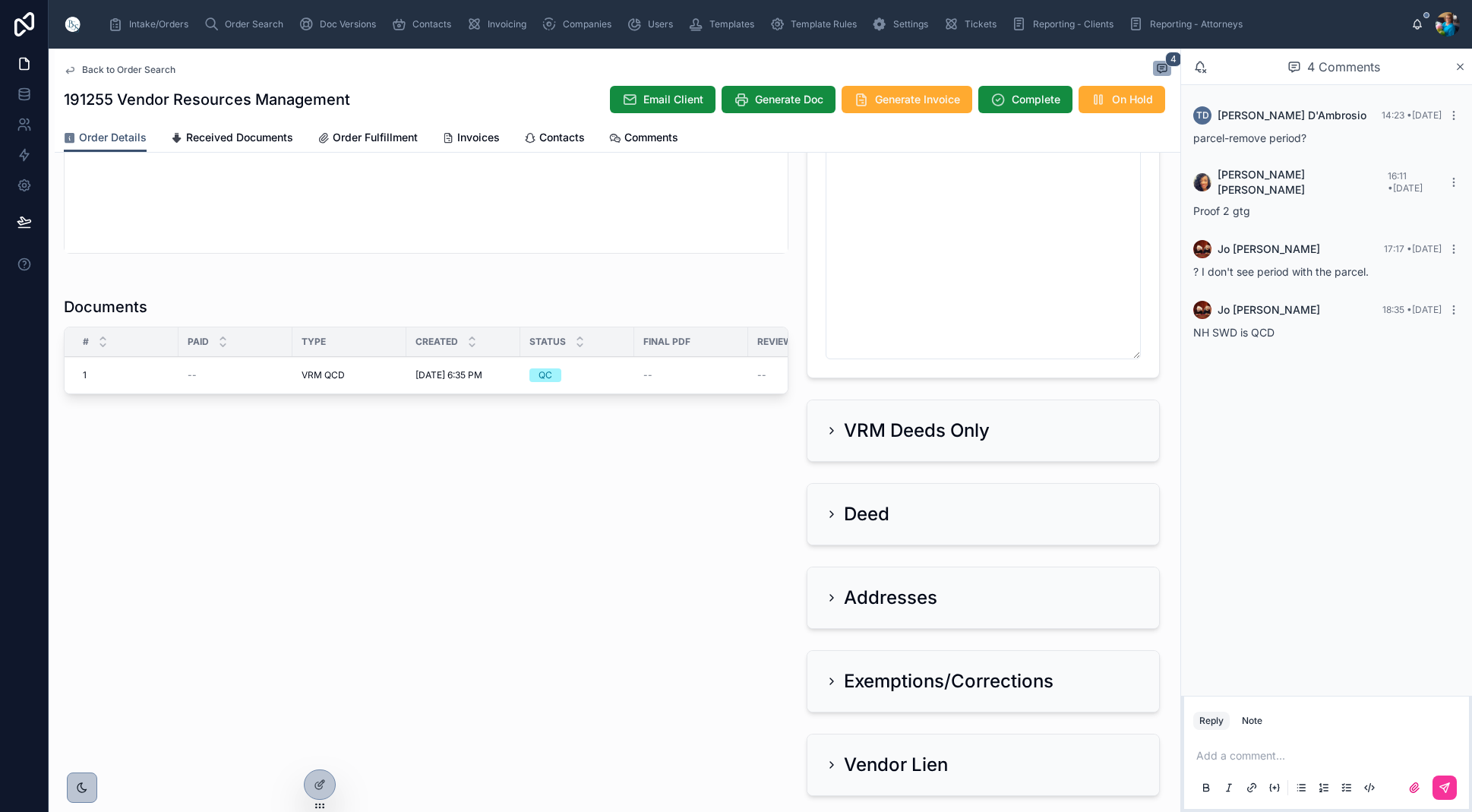
scroll to position [0, 7]
click at [0, 0] on span "Finalize Document" at bounding box center [0, 0] width 0 height 0
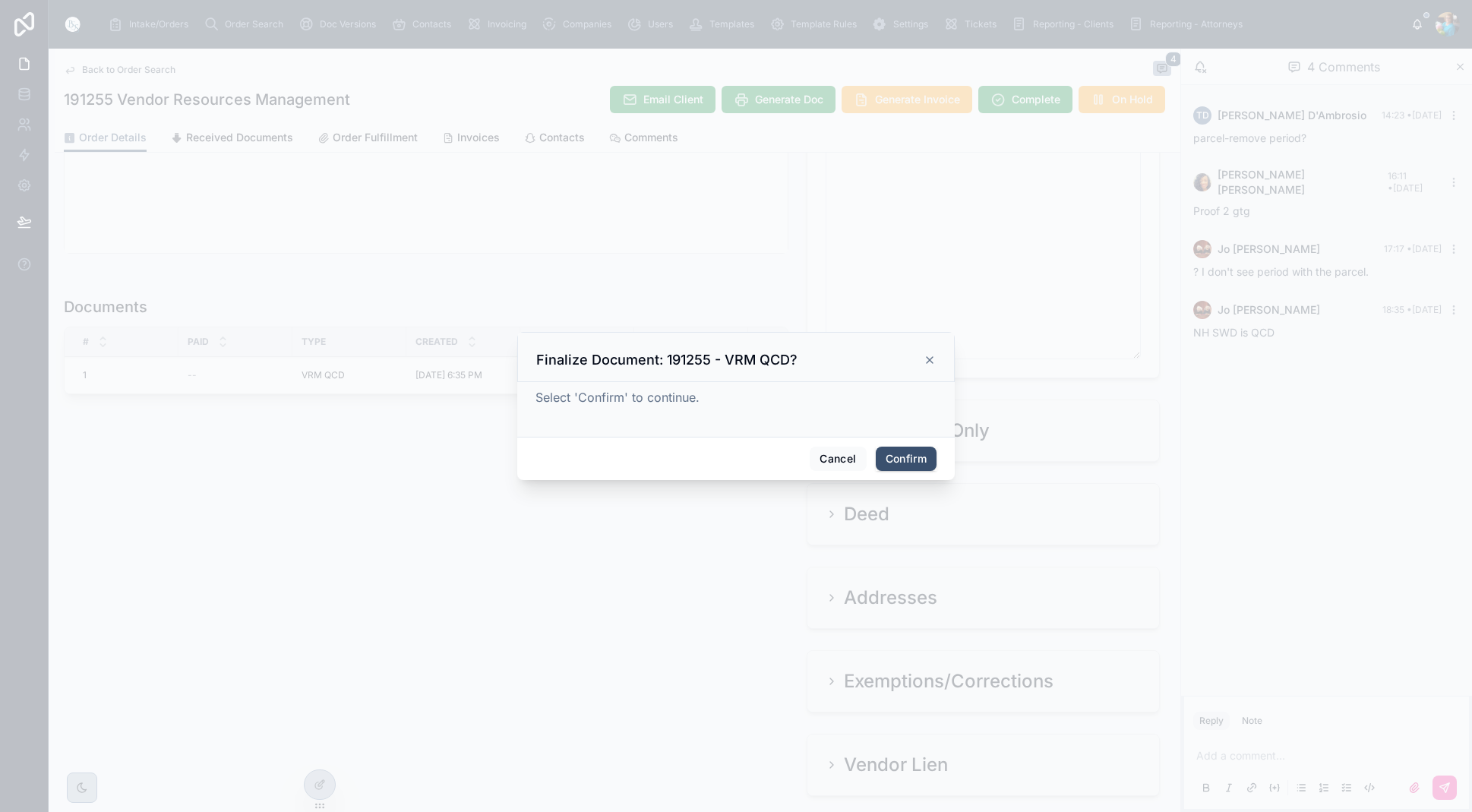
scroll to position [0, 0]
drag, startPoint x: 909, startPoint y: 454, endPoint x: 1021, endPoint y: 370, distance: 140.0
click at [910, 454] on button "Confirm" at bounding box center [906, 458] width 61 height 25
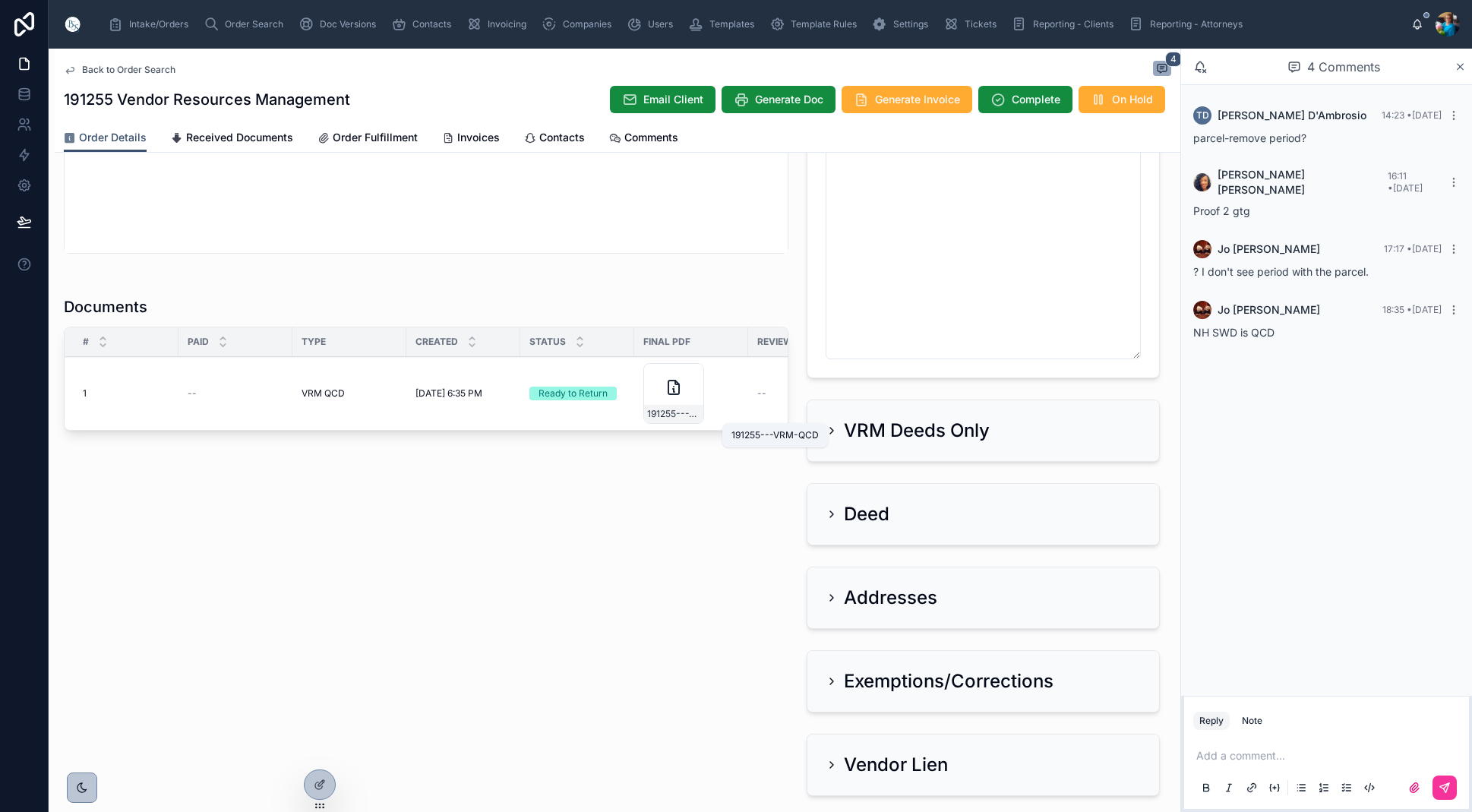
click at [689, 410] on span "191255---VRM-QCD" at bounding box center [673, 413] width 53 height 12
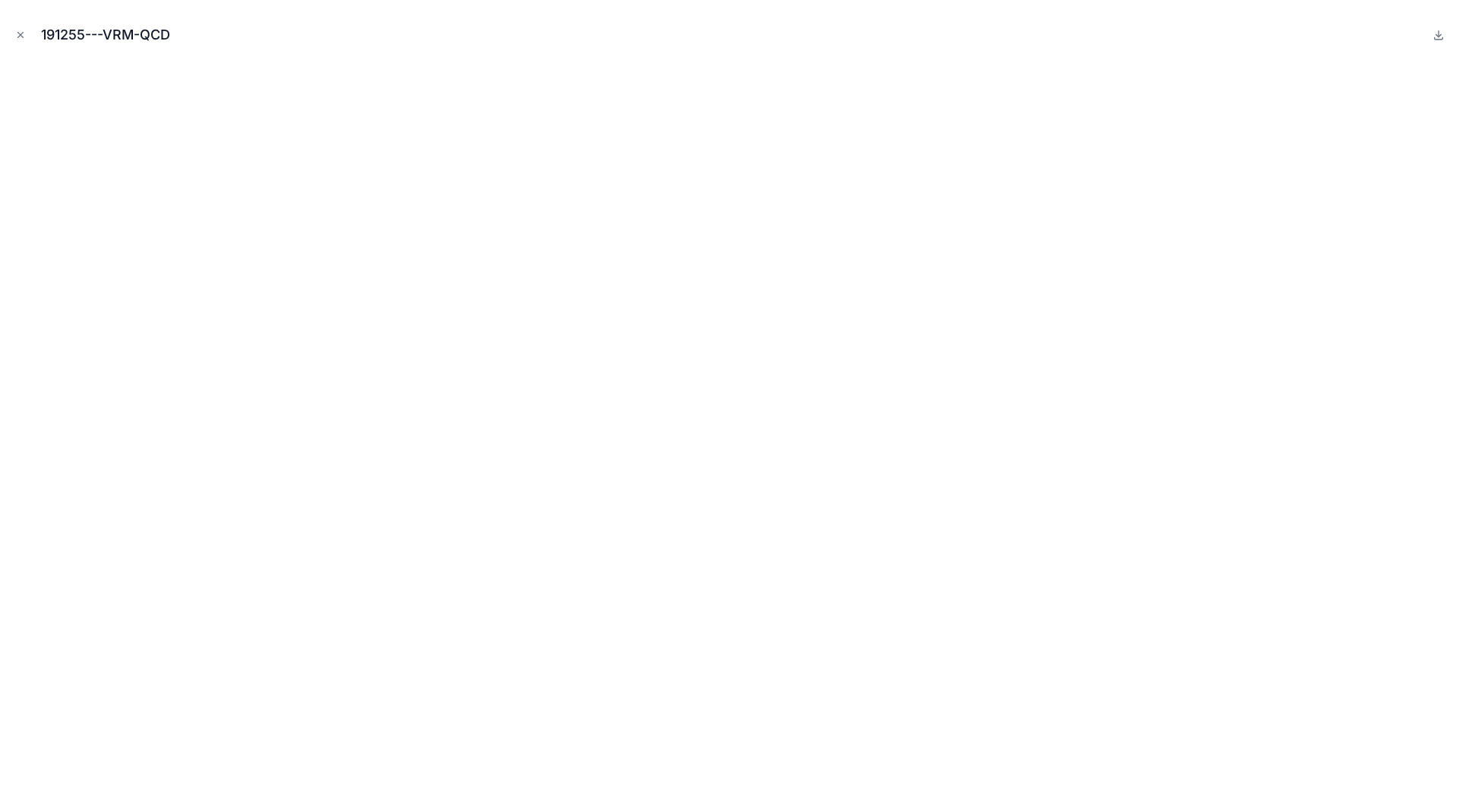
click at [17, 27] on button "Close modal" at bounding box center [20, 35] width 17 height 17
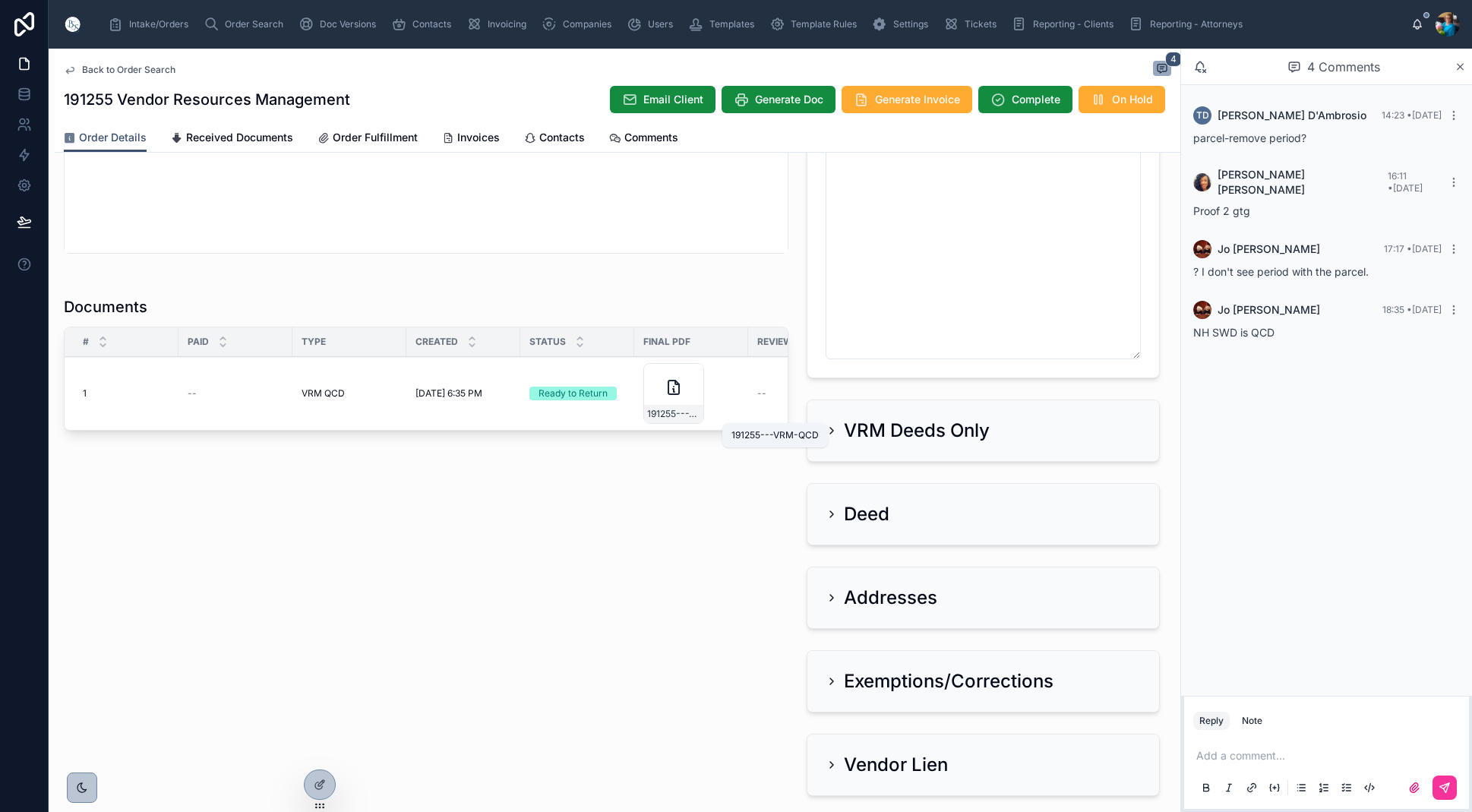
click at [697, 414] on span "191255---VRM-QCD" at bounding box center [673, 413] width 53 height 12
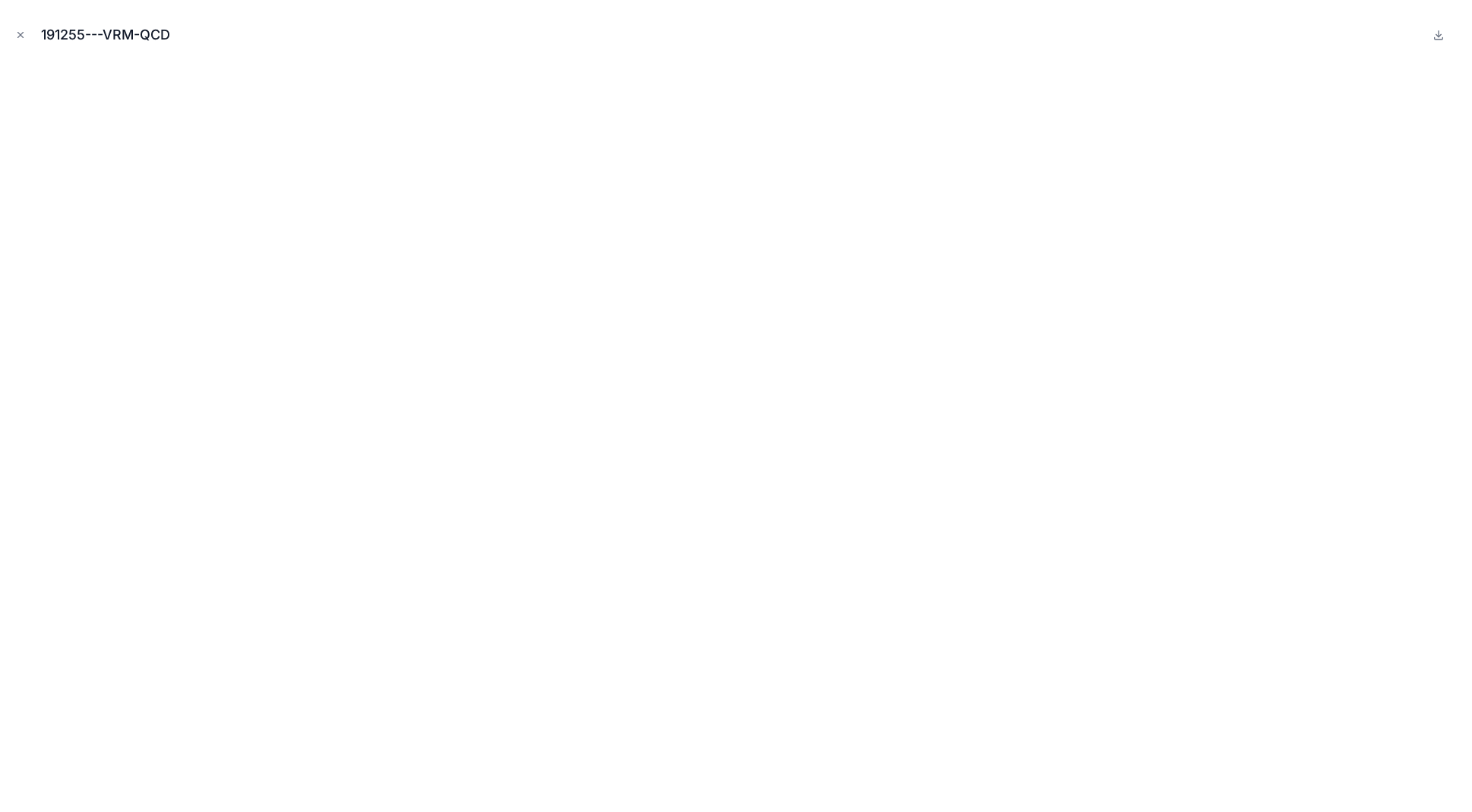
click at [16, 29] on button "Close modal" at bounding box center [20, 35] width 17 height 17
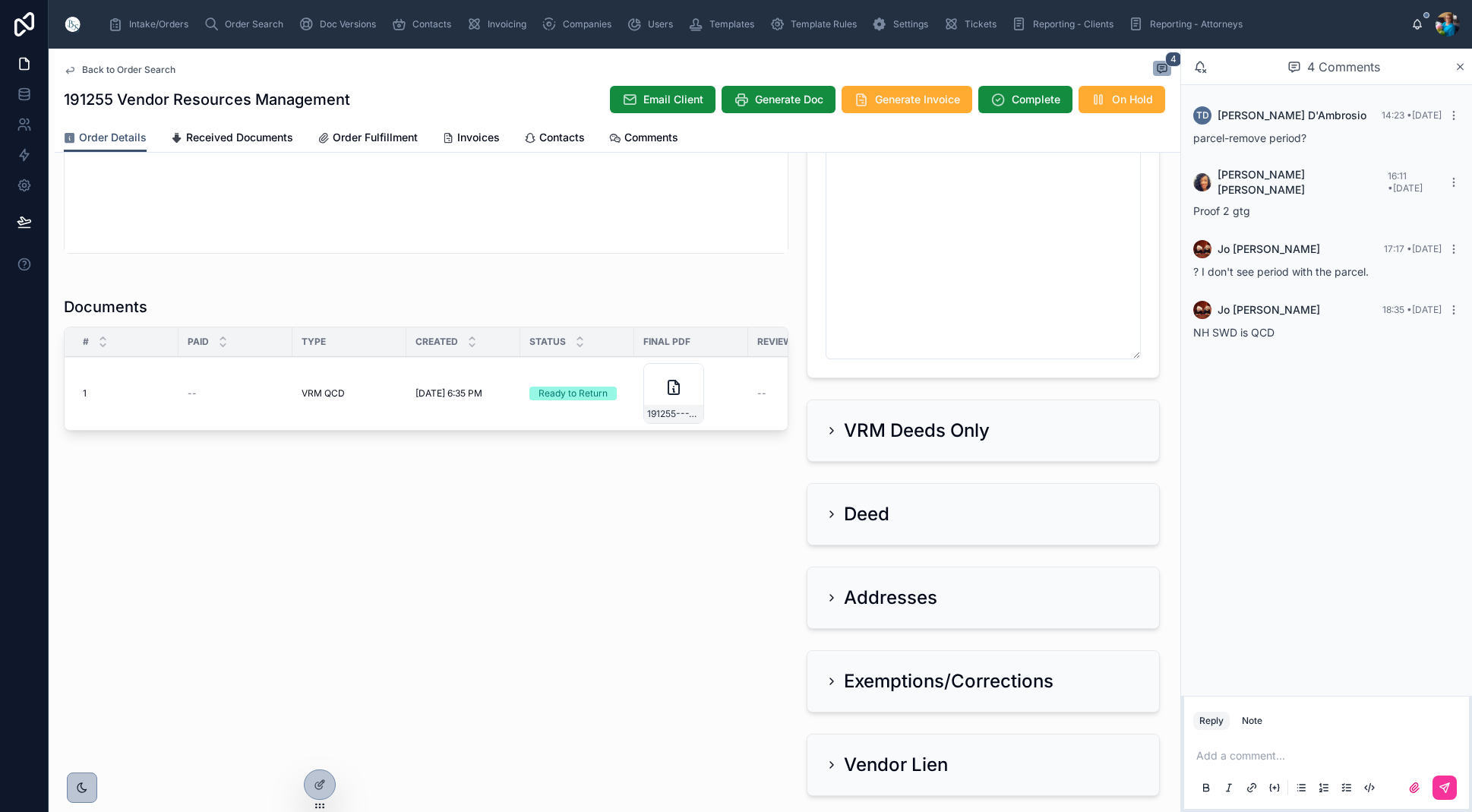
click at [0, 0] on span "Sent to Client" at bounding box center [0, 0] width 0 height 0
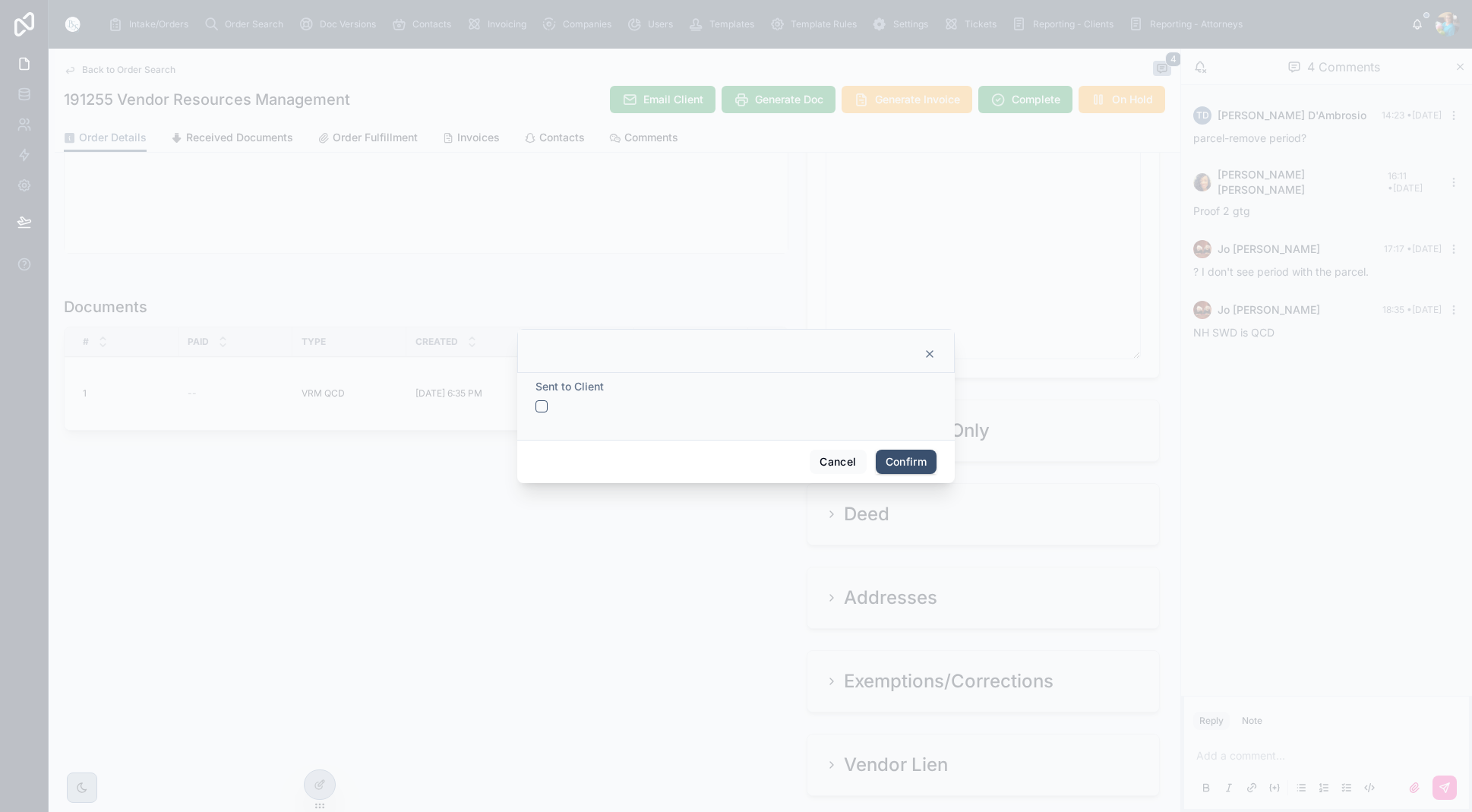
drag, startPoint x: 541, startPoint y: 407, endPoint x: 617, endPoint y: 441, distance: 83.3
click at [542, 408] on button "button" at bounding box center [541, 406] width 12 height 12
drag, startPoint x: 894, startPoint y: 459, endPoint x: 804, endPoint y: 469, distance: 90.6
click at [893, 459] on button "Confirm" at bounding box center [906, 462] width 61 height 25
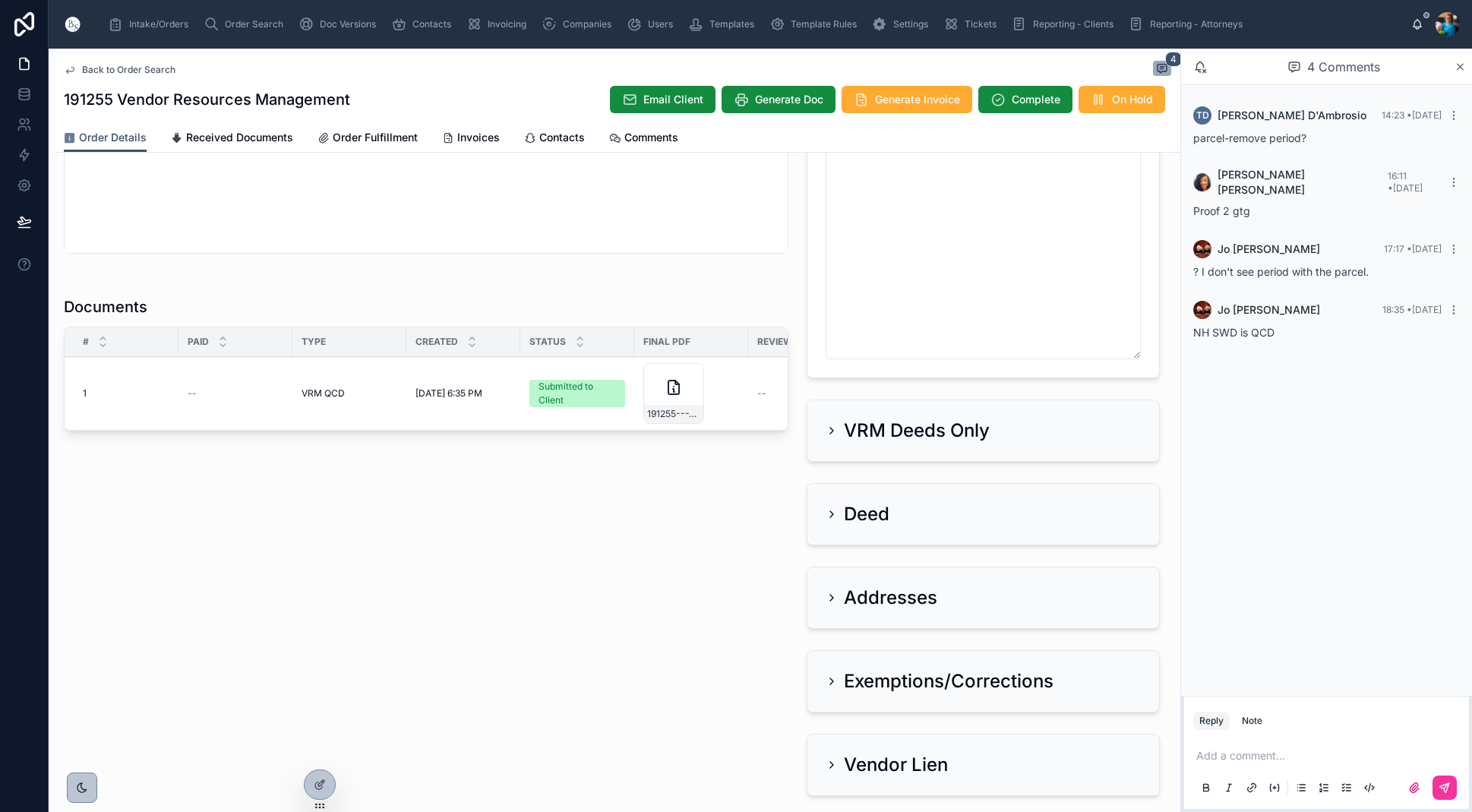
click at [0, 0] on span "Send for Review" at bounding box center [0, 0] width 0 height 0
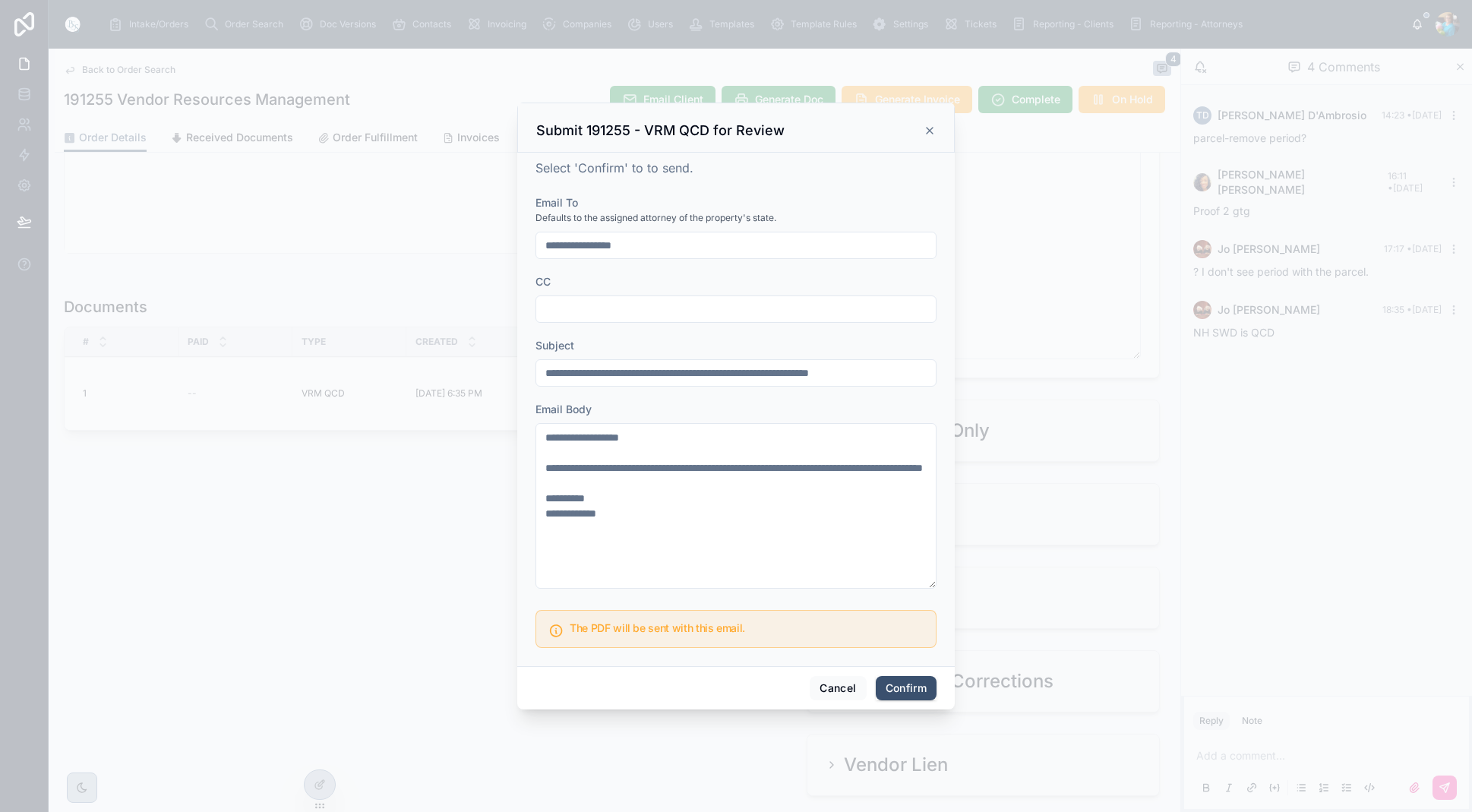
click at [909, 688] on button "Confirm" at bounding box center [906, 688] width 61 height 25
click at [909, 688] on span at bounding box center [918, 688] width 38 height 29
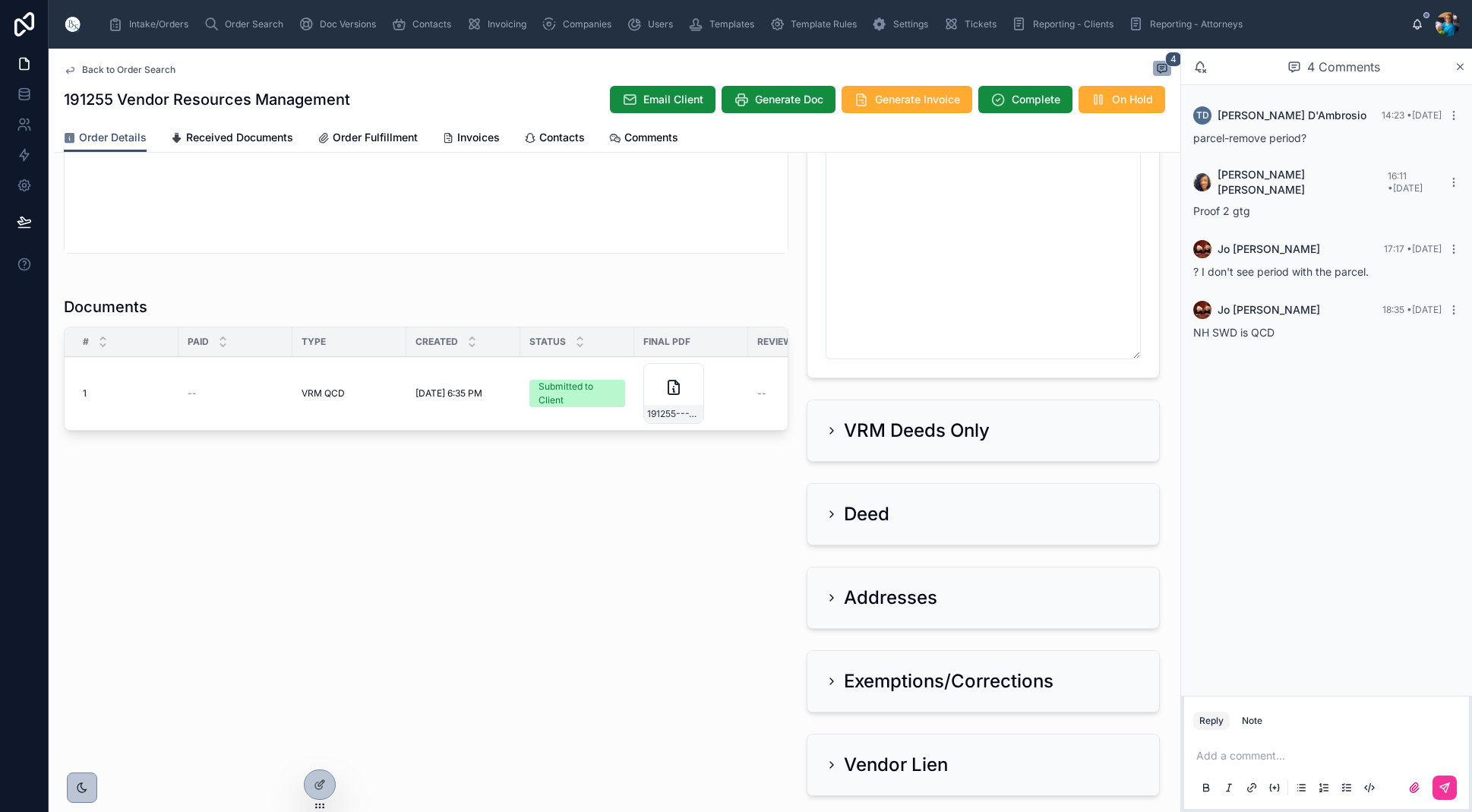
click at [897, 102] on span "Generate Invoice" at bounding box center [917, 99] width 85 height 15
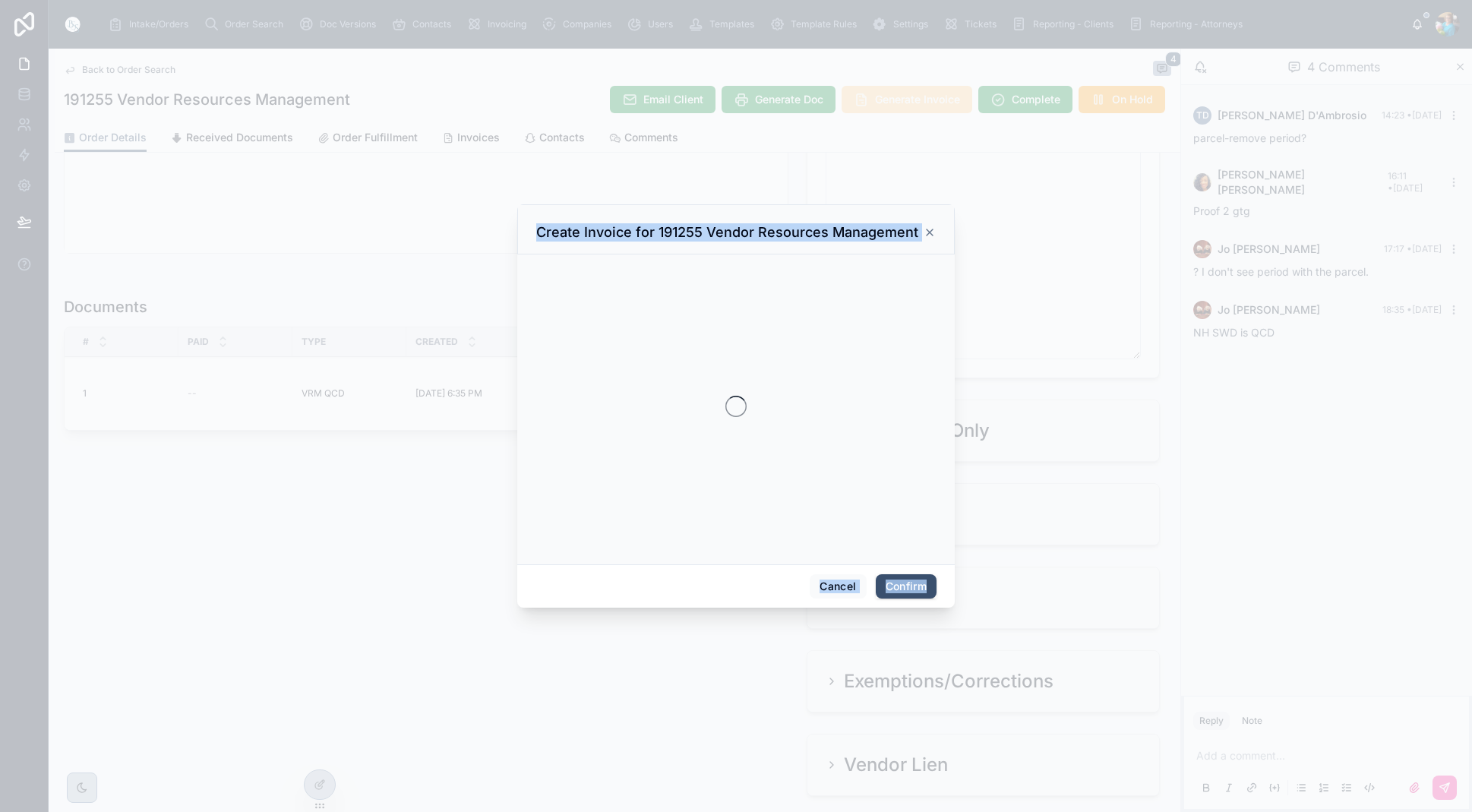
click at [897, 102] on div at bounding box center [736, 406] width 1472 height 812
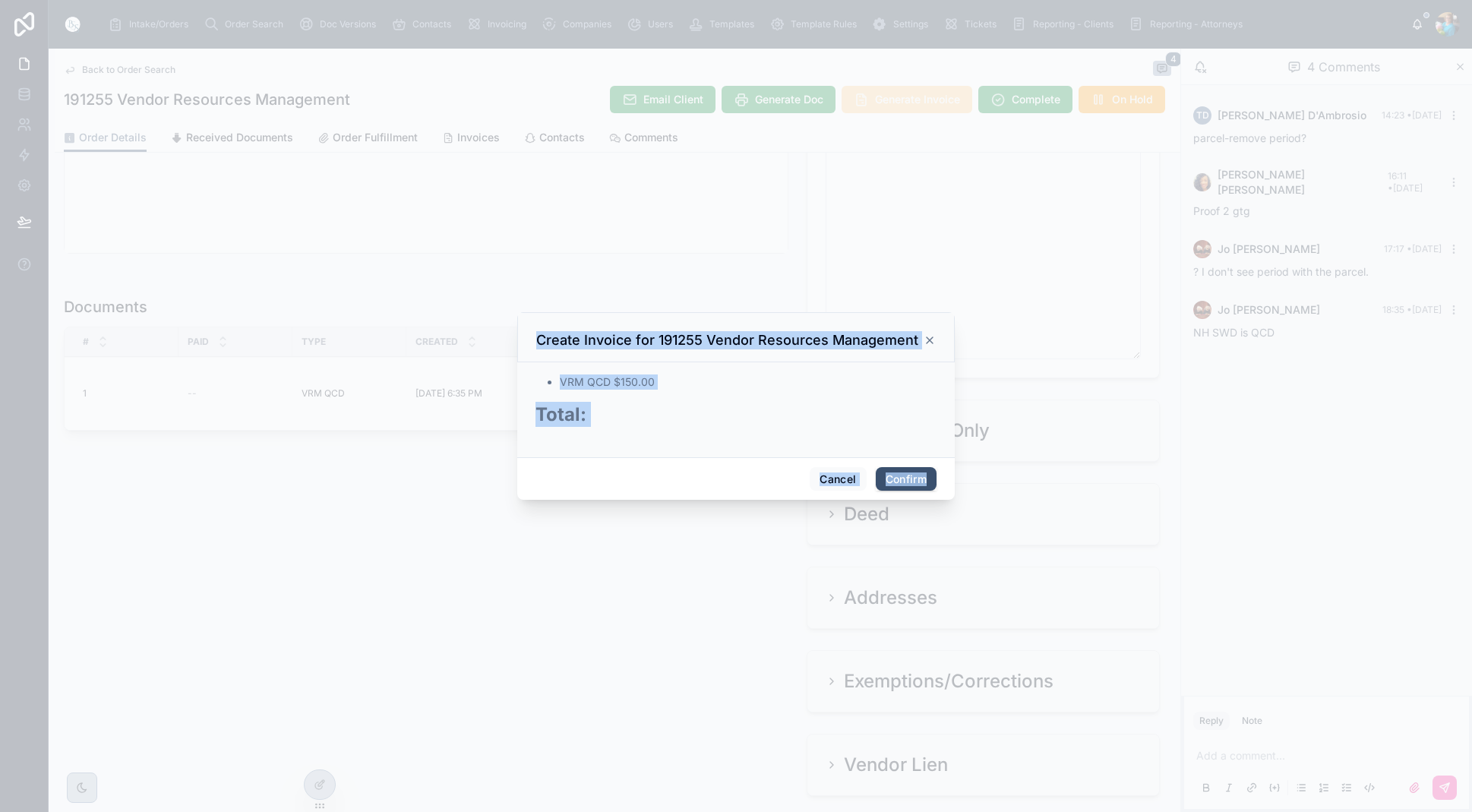
click at [898, 481] on button "Confirm" at bounding box center [906, 479] width 61 height 25
click at [898, 481] on div "Cancel Confirm" at bounding box center [736, 479] width 438 height 44
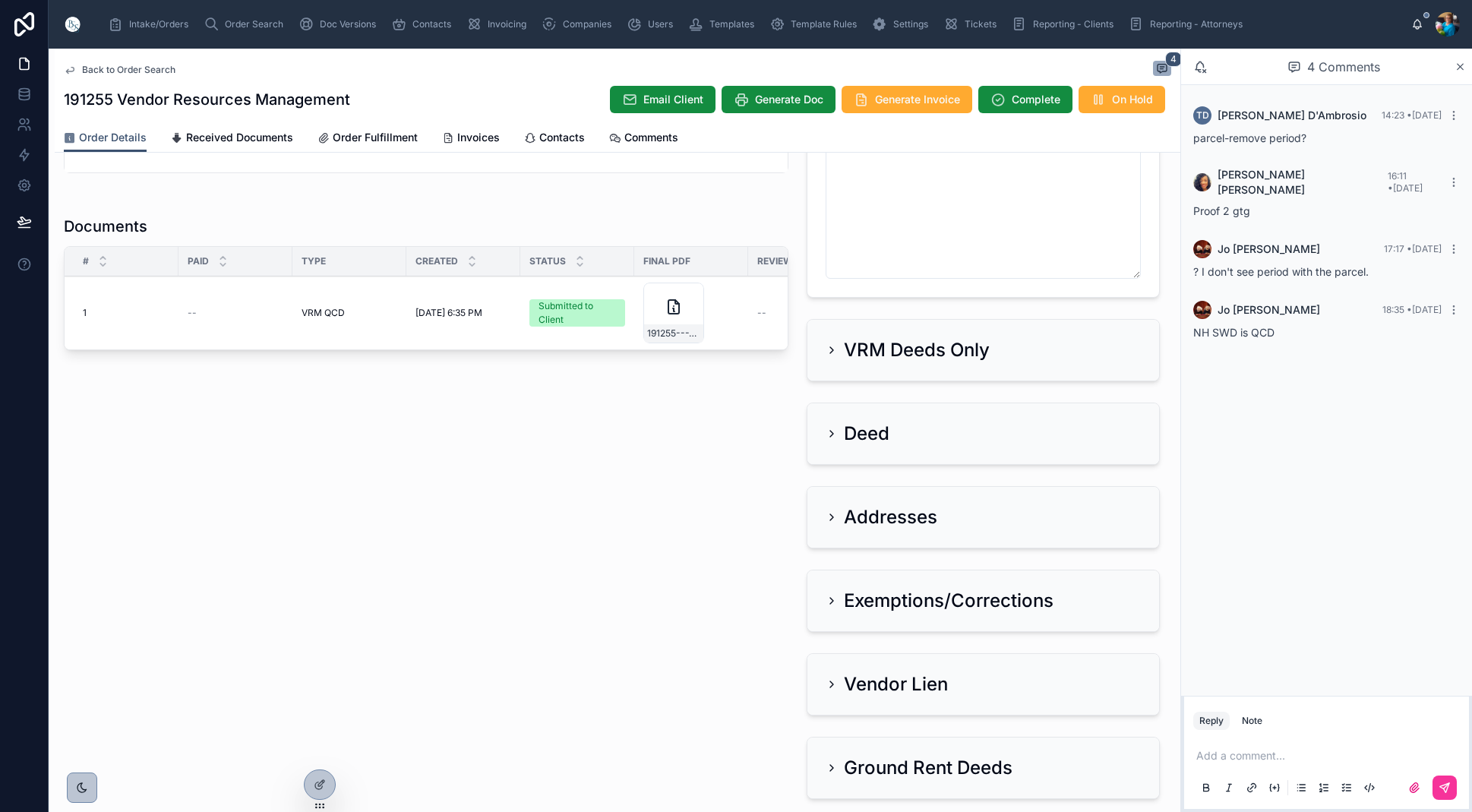
scroll to position [946, 0]
click at [467, 137] on span "Invoices" at bounding box center [479, 137] width 43 height 15
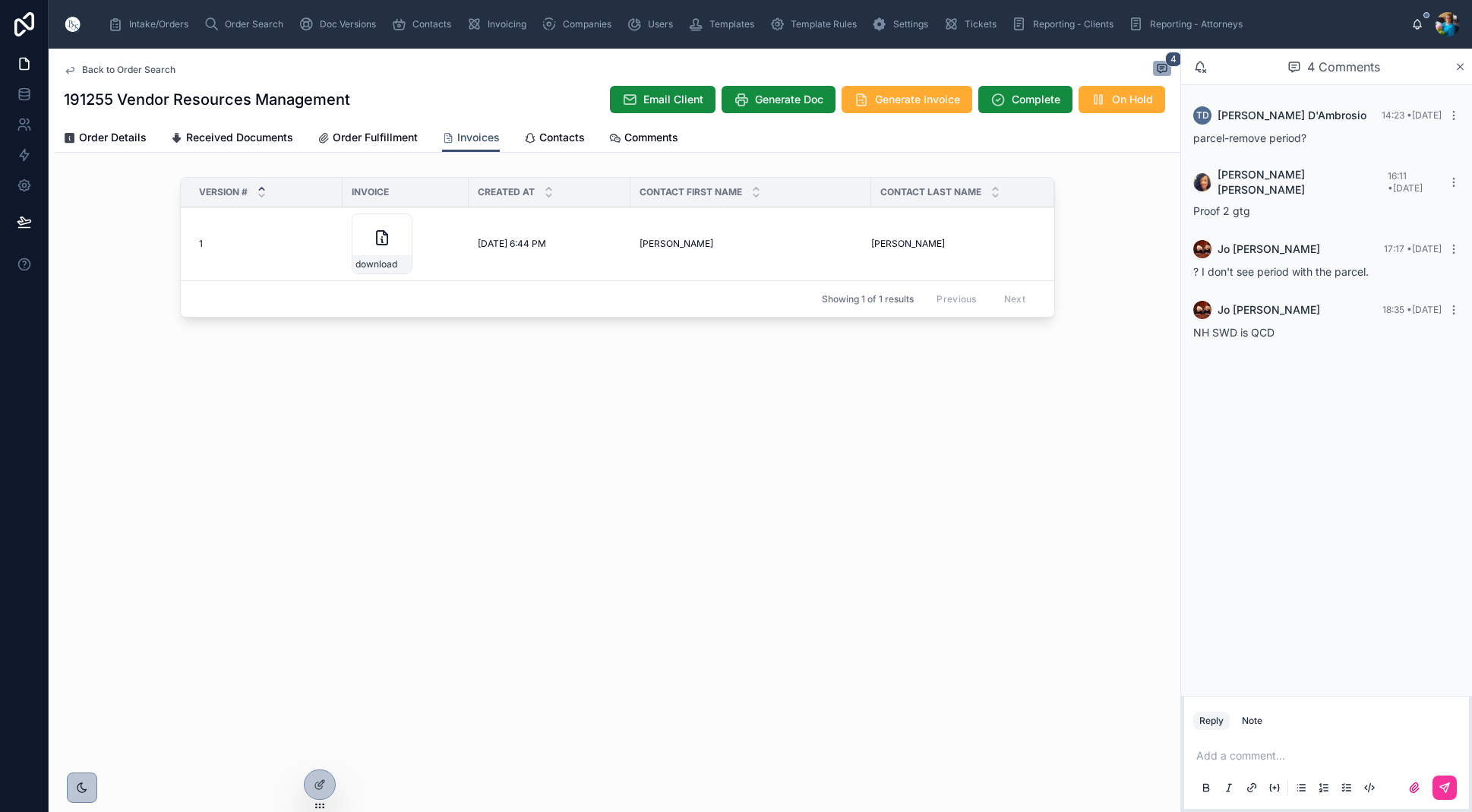
click at [0, 0] on icon at bounding box center [0, 0] width 0 height 0
click at [237, 26] on span "Order Search" at bounding box center [255, 24] width 59 height 12
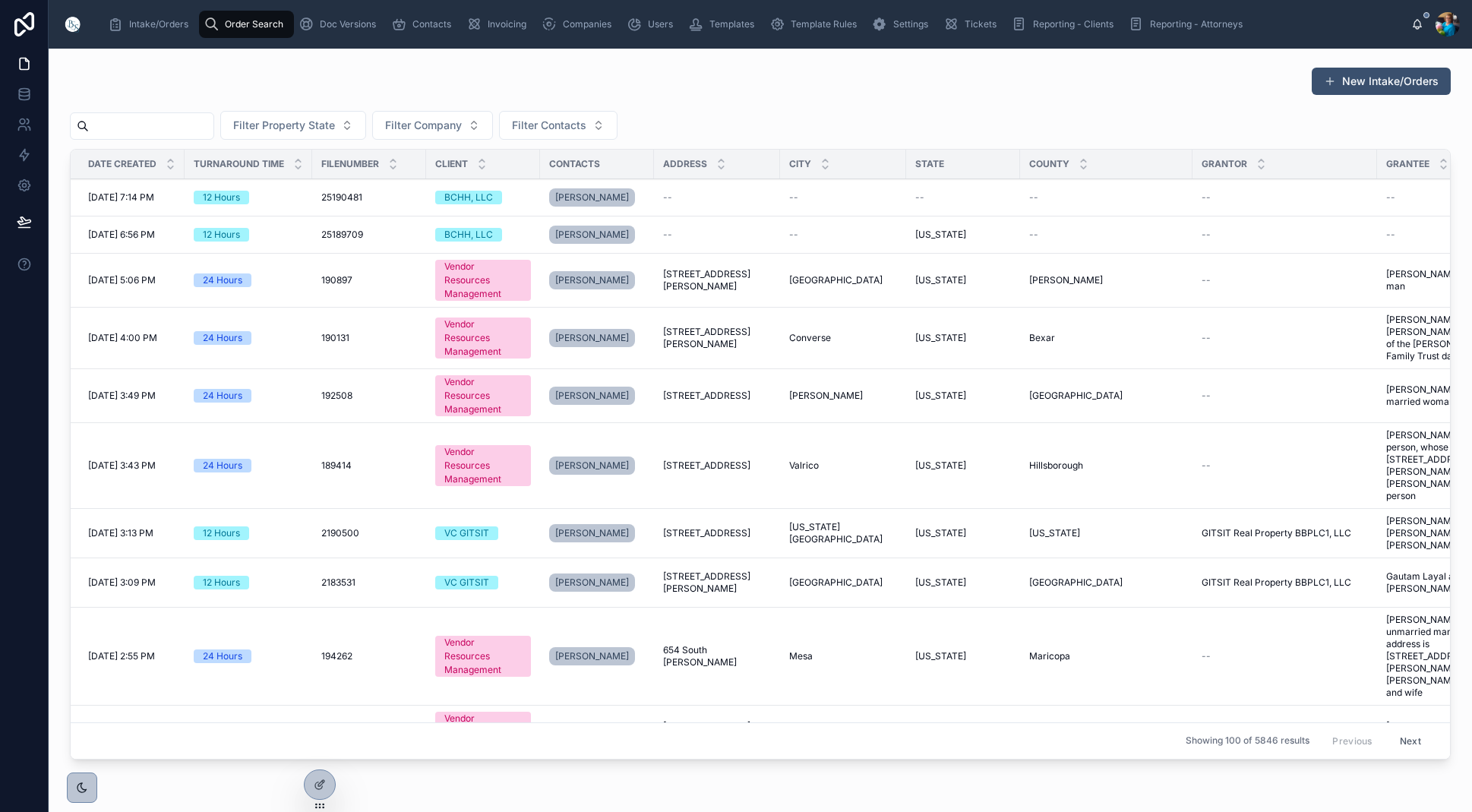
scroll to position [16, 0]
